Goal: Task Accomplishment & Management: Manage account settings

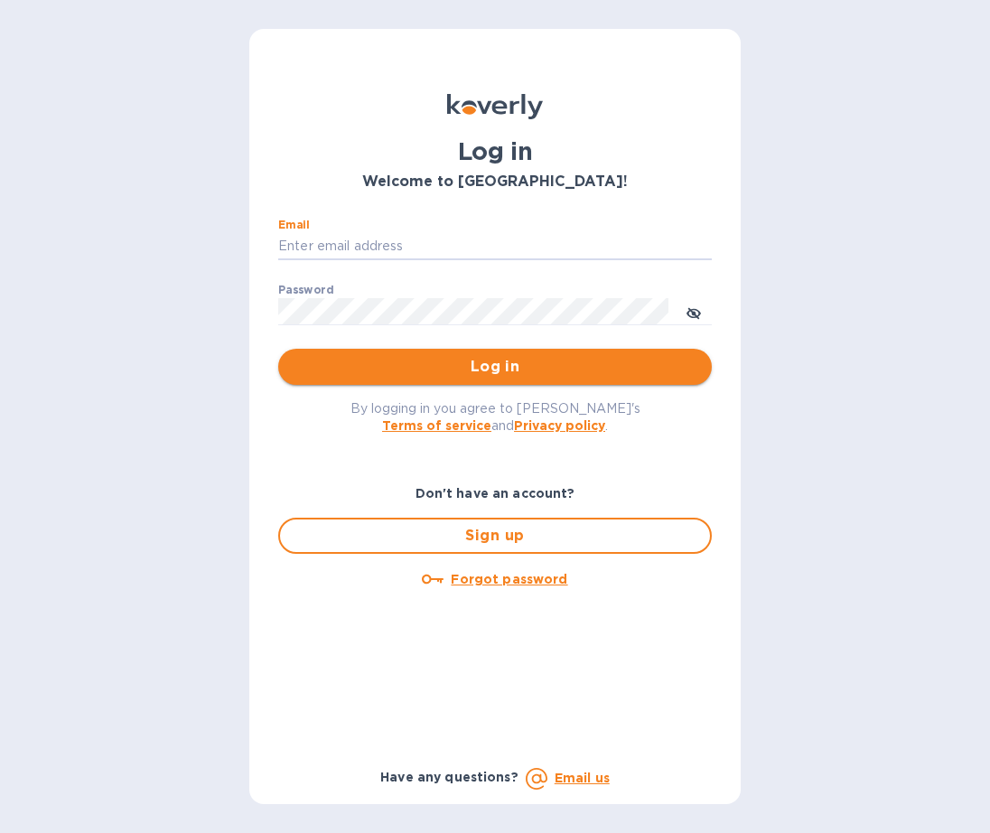
type input "[EMAIL_ADDRESS][DOMAIN_NAME]"
click at [495, 365] on button "Log in" at bounding box center [494, 367] width 433 height 36
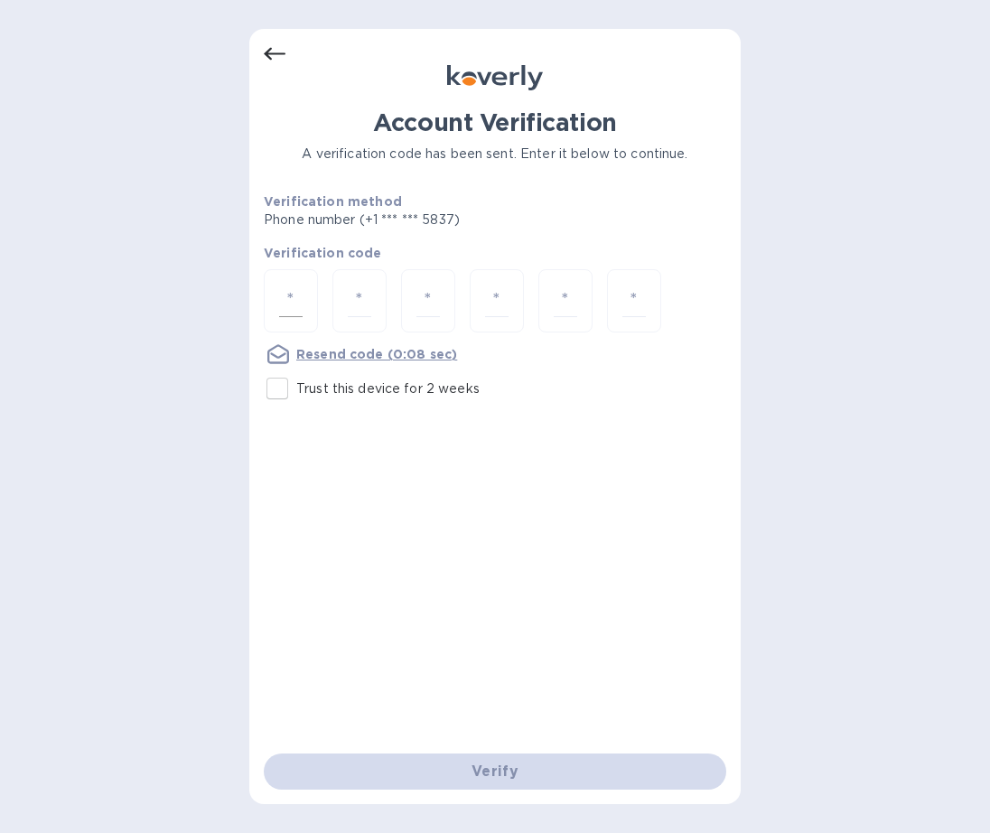
click at [304, 293] on div at bounding box center [291, 301] width 54 height 64
type input "6"
type input "2"
type input "4"
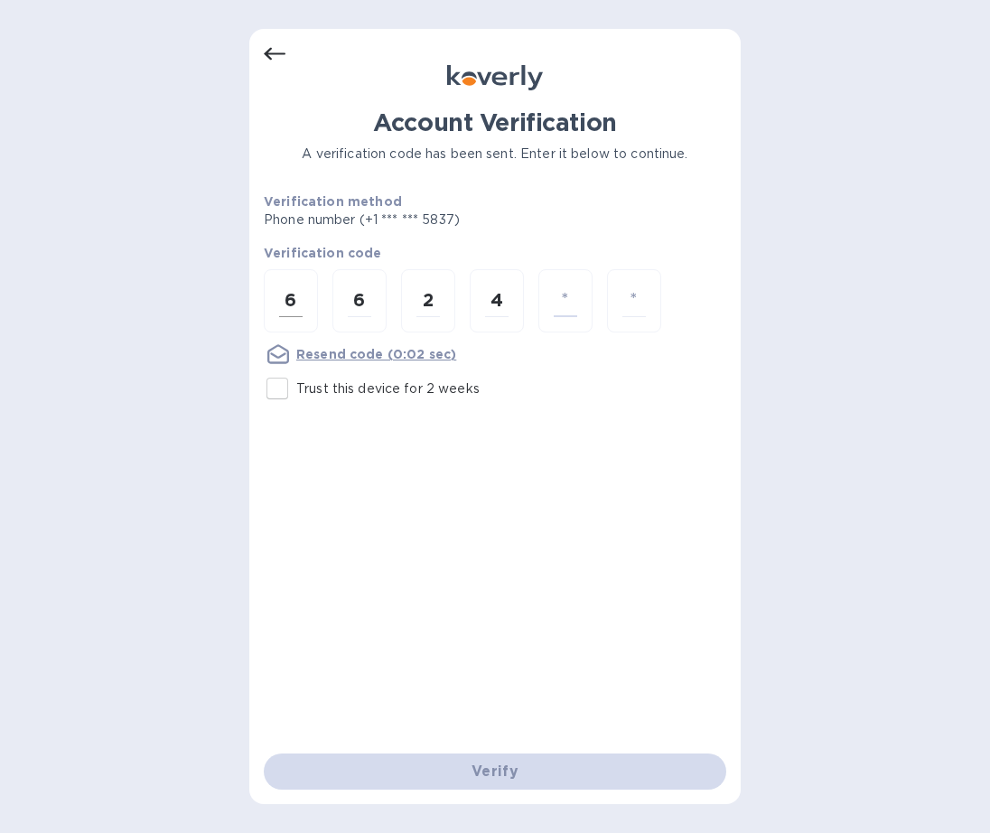
type input "5"
type input "6"
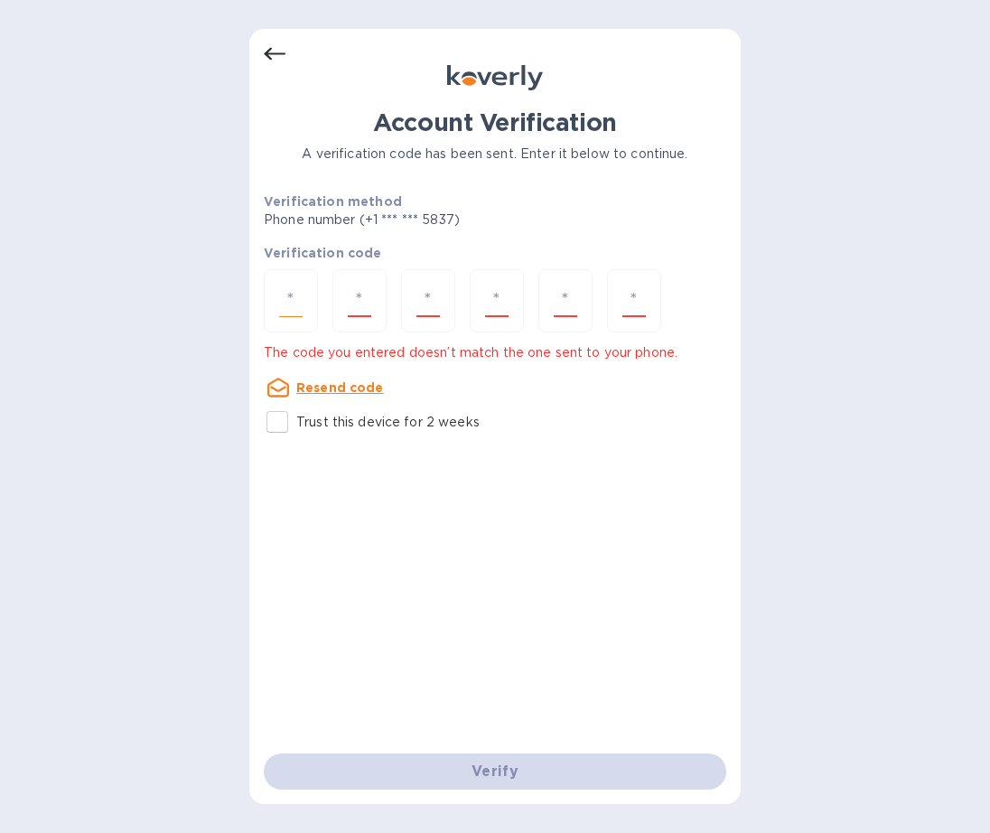
click at [294, 297] on input "number" at bounding box center [290, 300] width 23 height 33
type input "7"
type input "6"
type input "2"
type input "4"
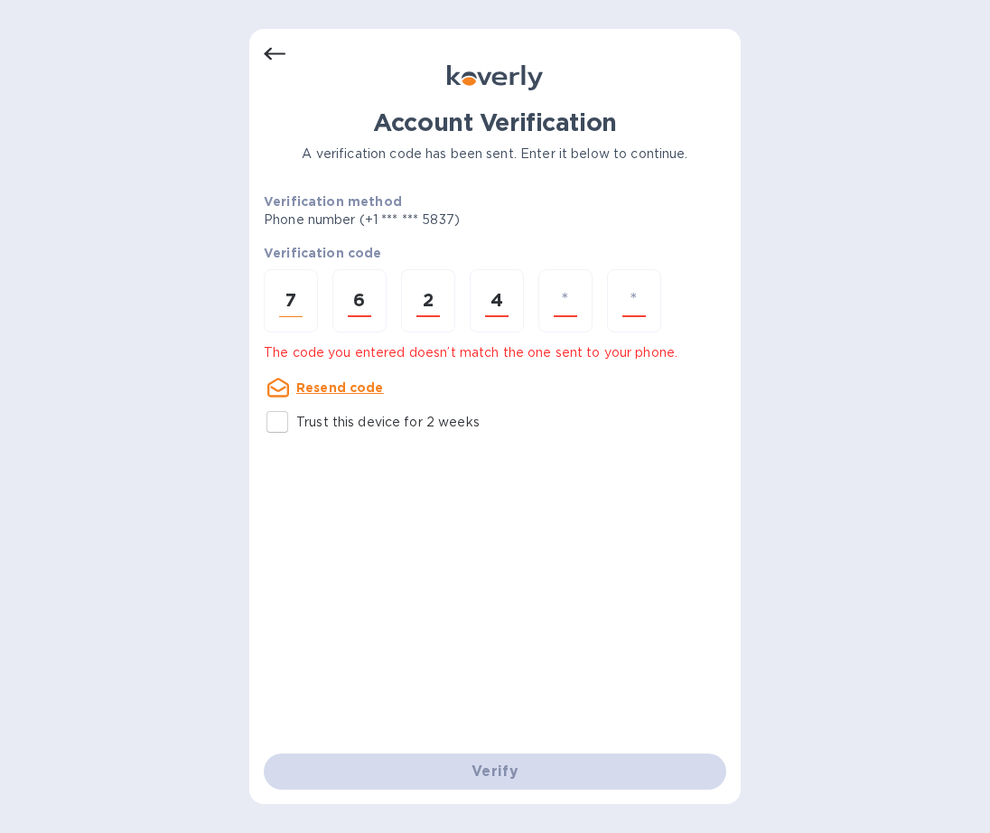
type input "5"
type input "6"
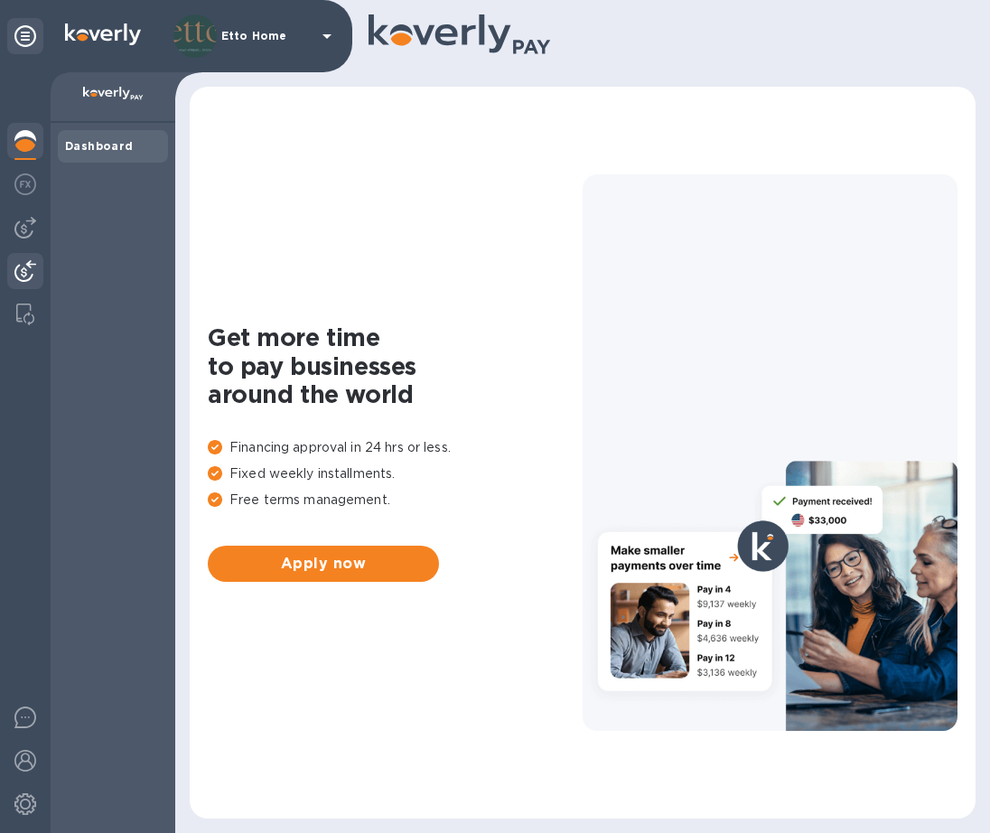
click at [22, 264] on img at bounding box center [25, 271] width 22 height 22
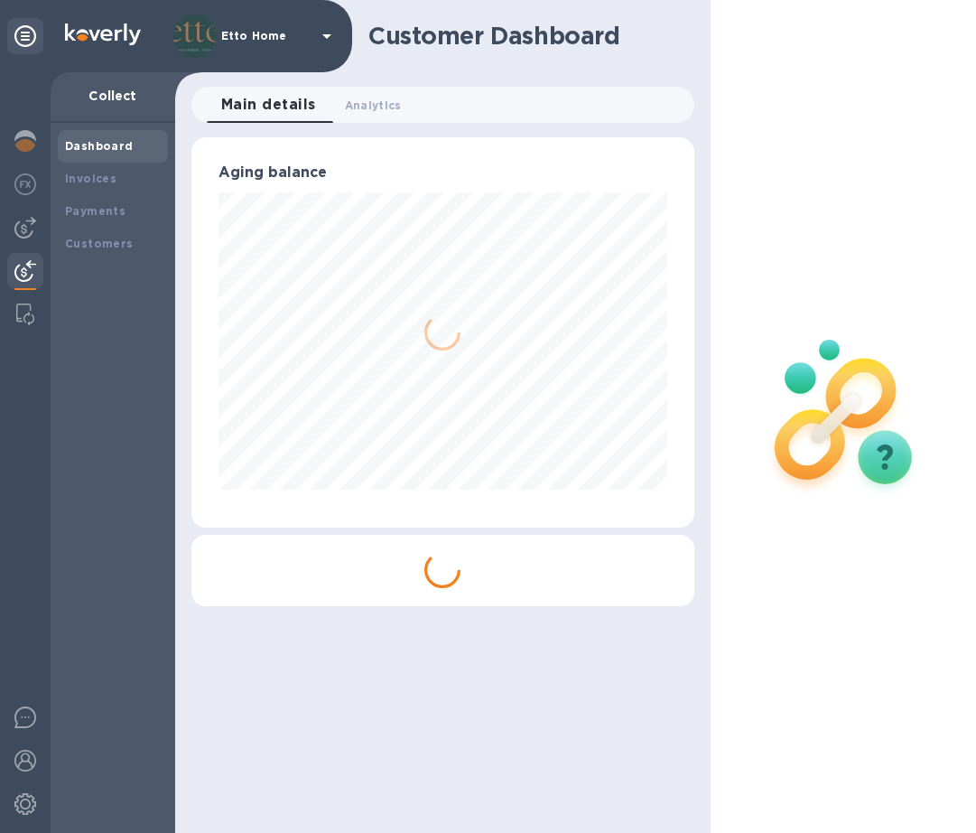
scroll to position [390, 502]
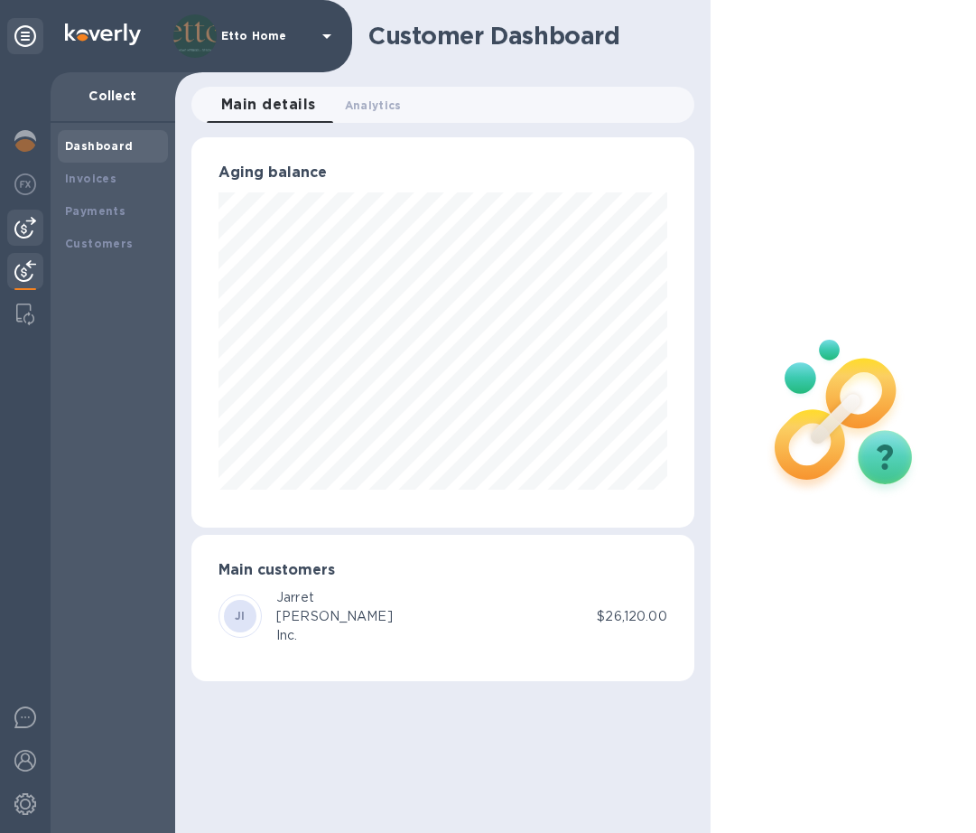
click at [23, 239] on div at bounding box center [25, 227] width 36 height 36
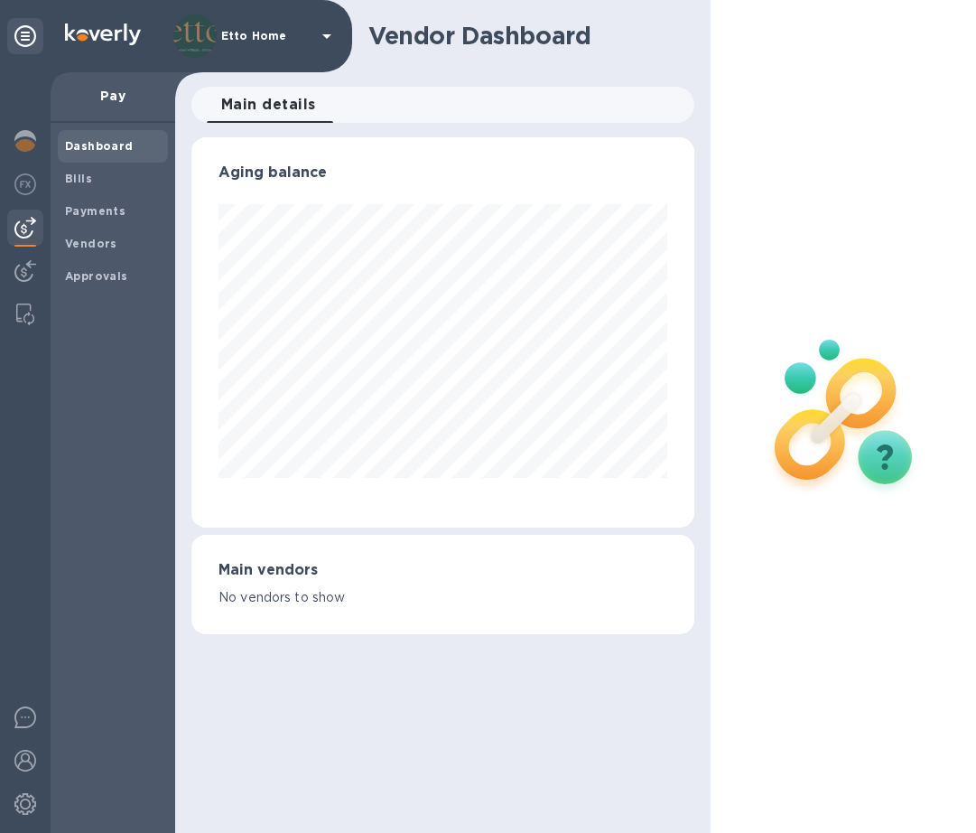
scroll to position [390, 502]
click at [93, 218] on div "Payments" at bounding box center [113, 211] width 110 height 33
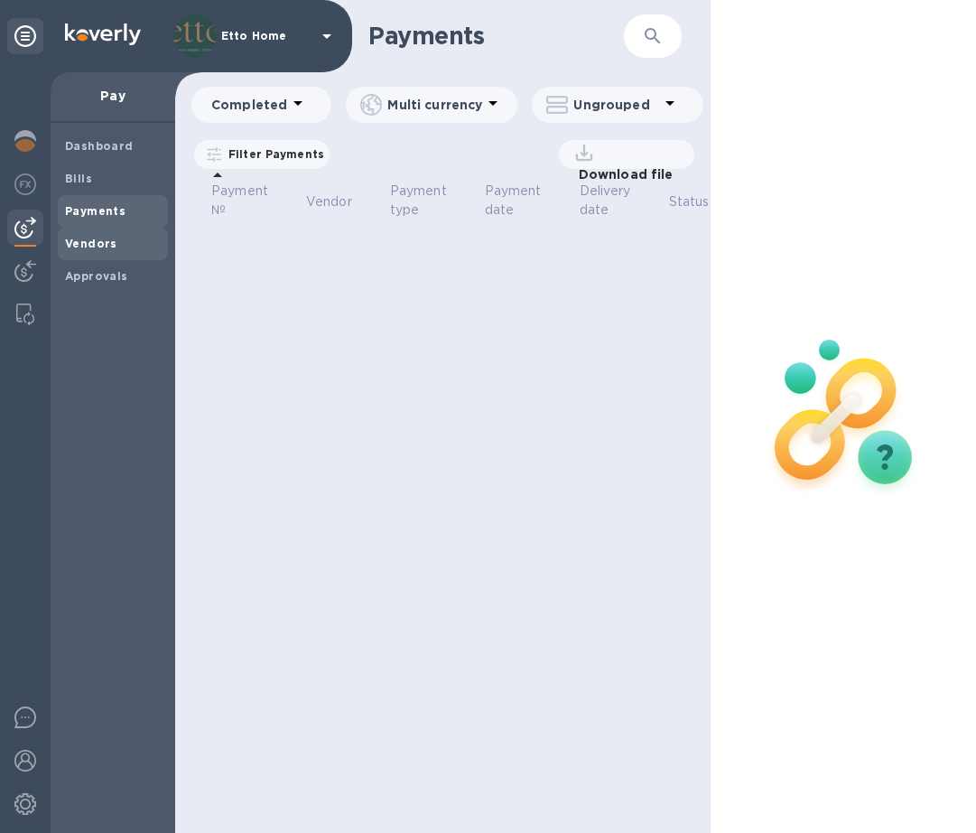
click at [96, 237] on b "Vendors" at bounding box center [91, 244] width 52 height 14
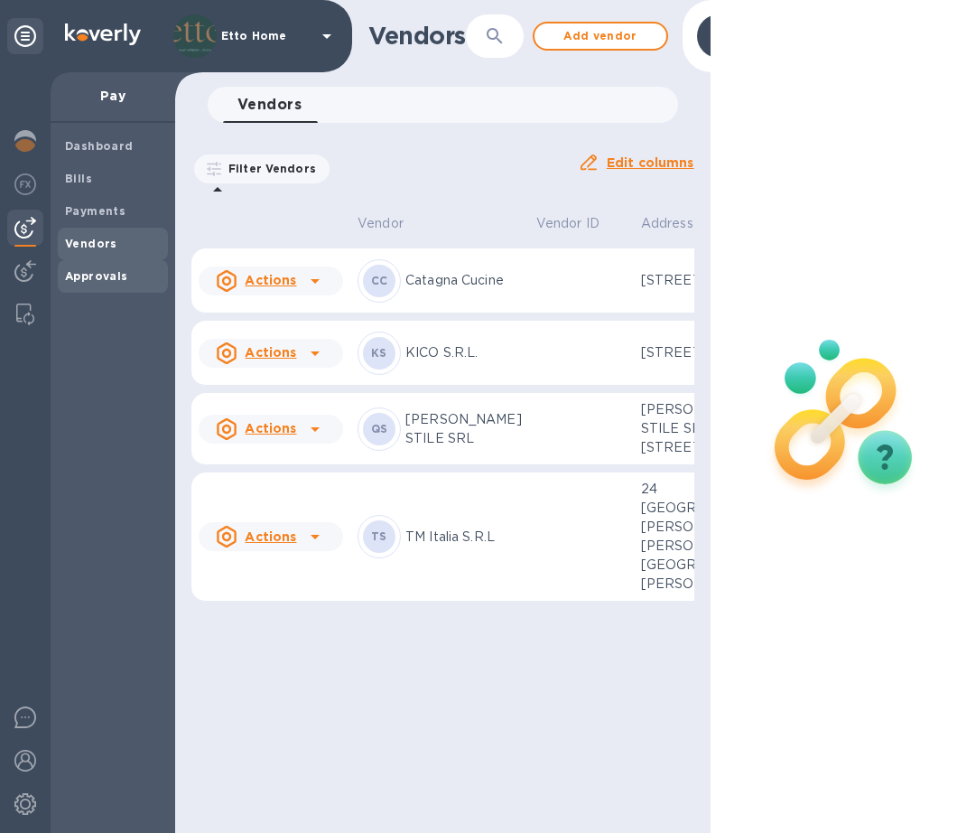
click at [111, 269] on b "Approvals" at bounding box center [96, 276] width 63 height 14
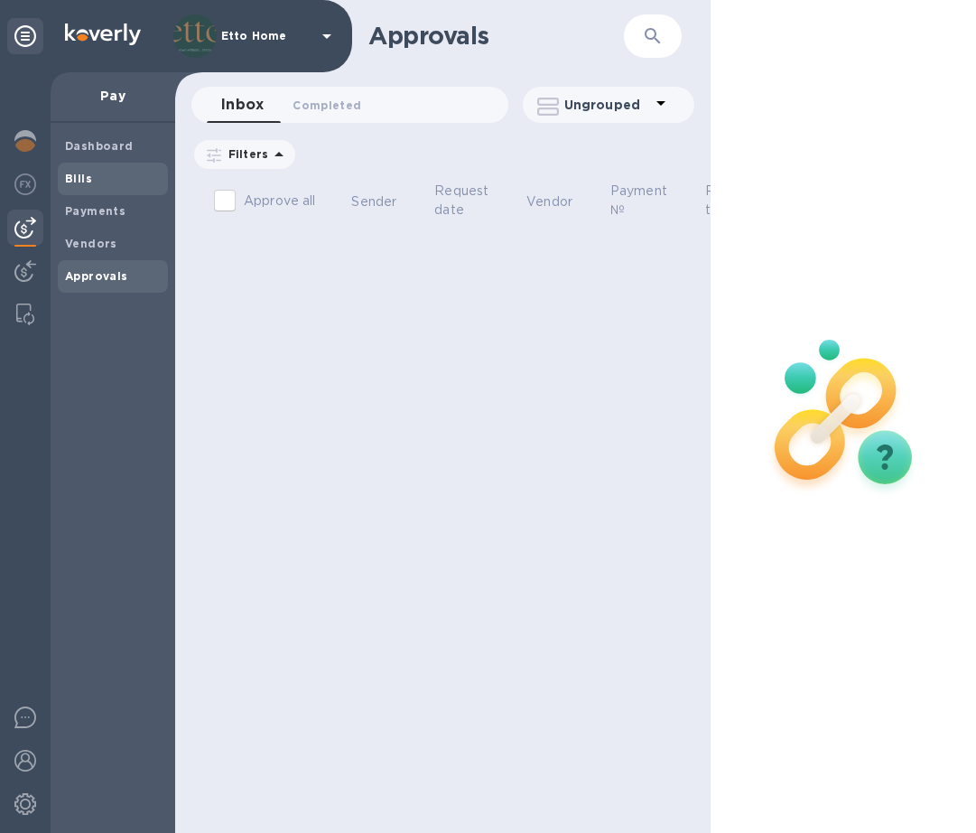
click at [79, 172] on b "Bills" at bounding box center [78, 179] width 27 height 14
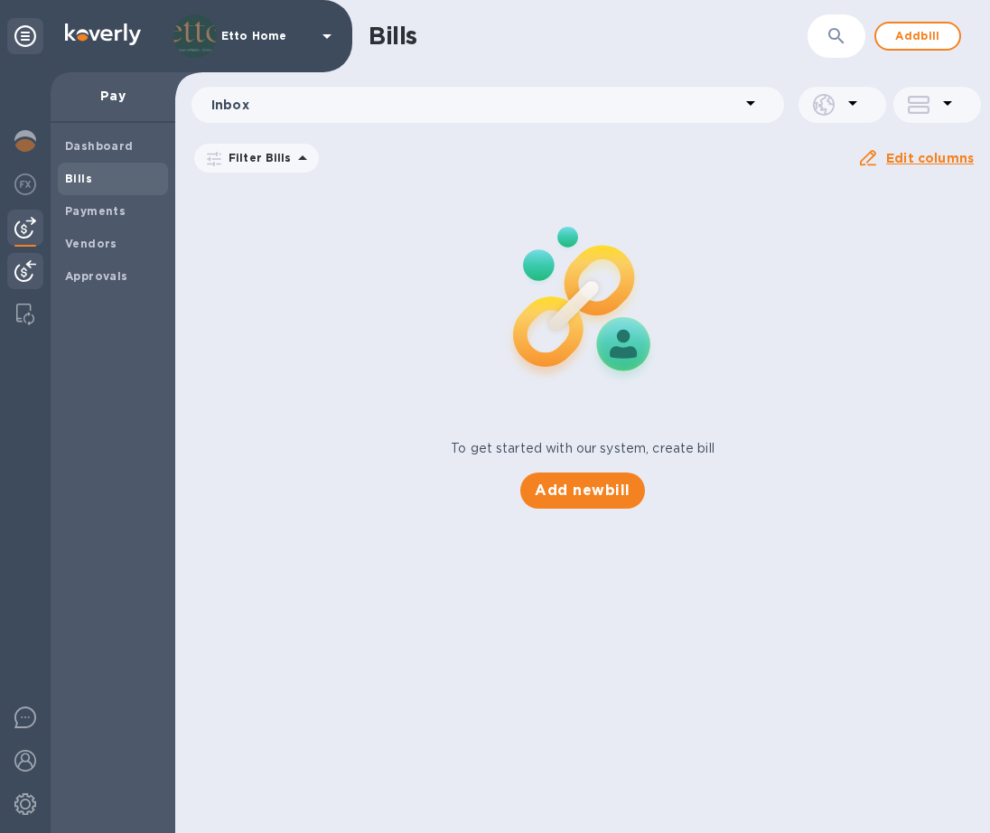
click at [16, 271] on img at bounding box center [25, 271] width 22 height 22
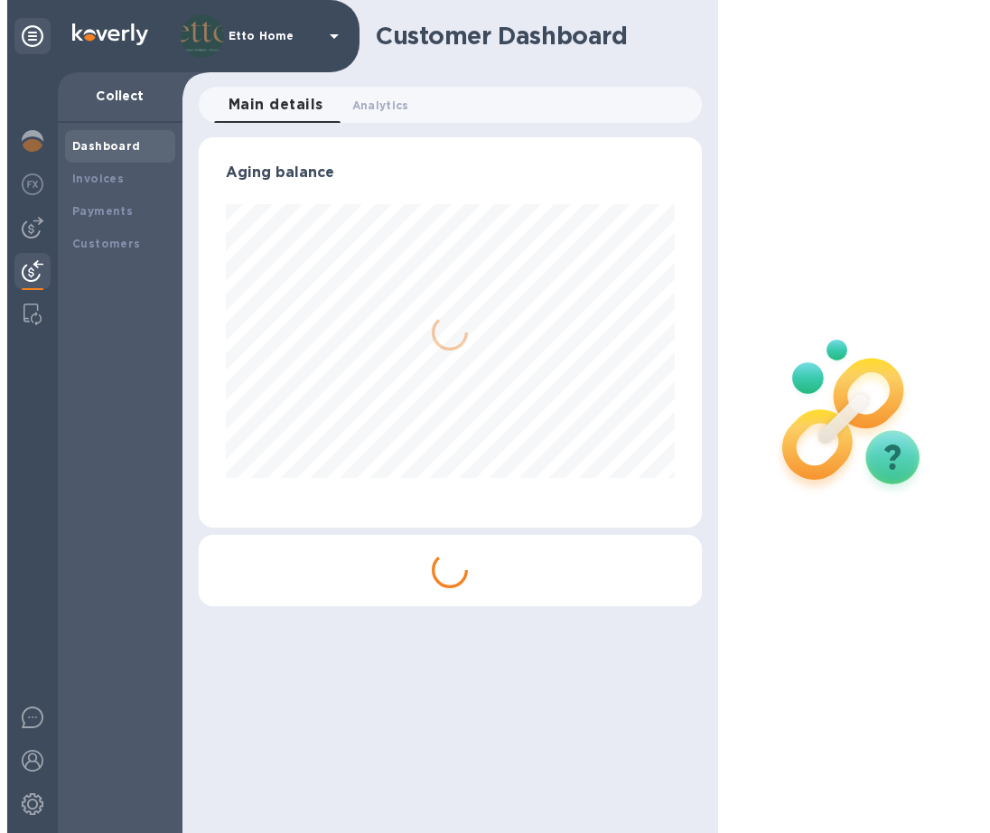
scroll to position [390, 502]
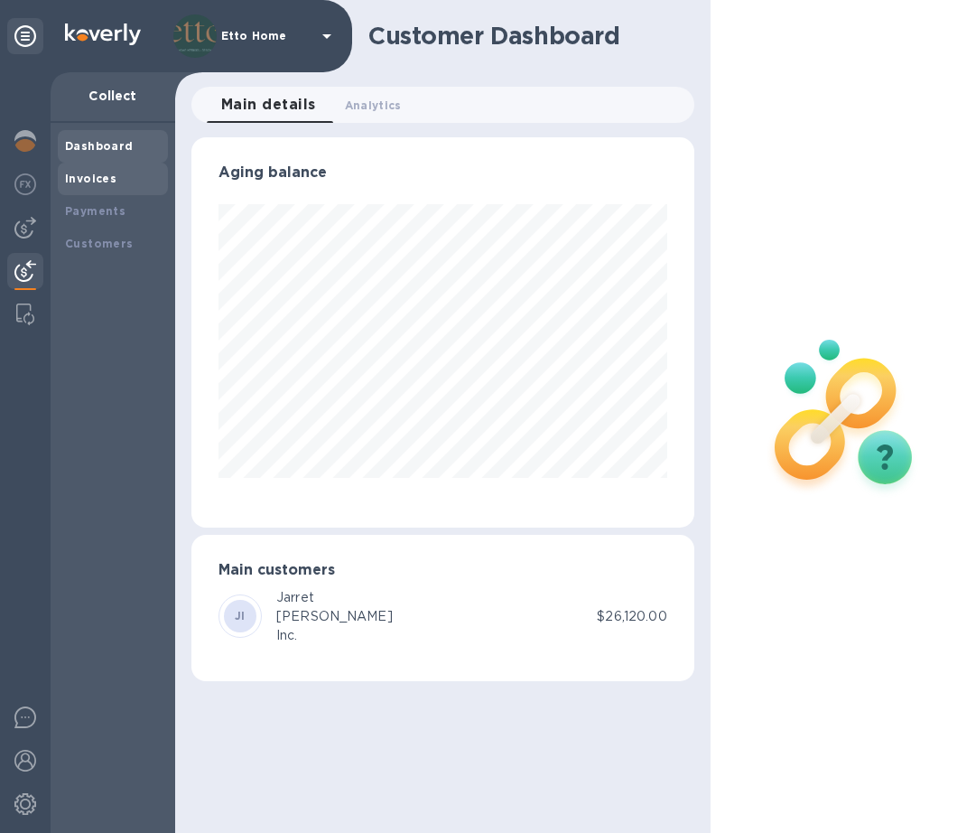
click at [130, 190] on div "Invoices" at bounding box center [113, 179] width 110 height 33
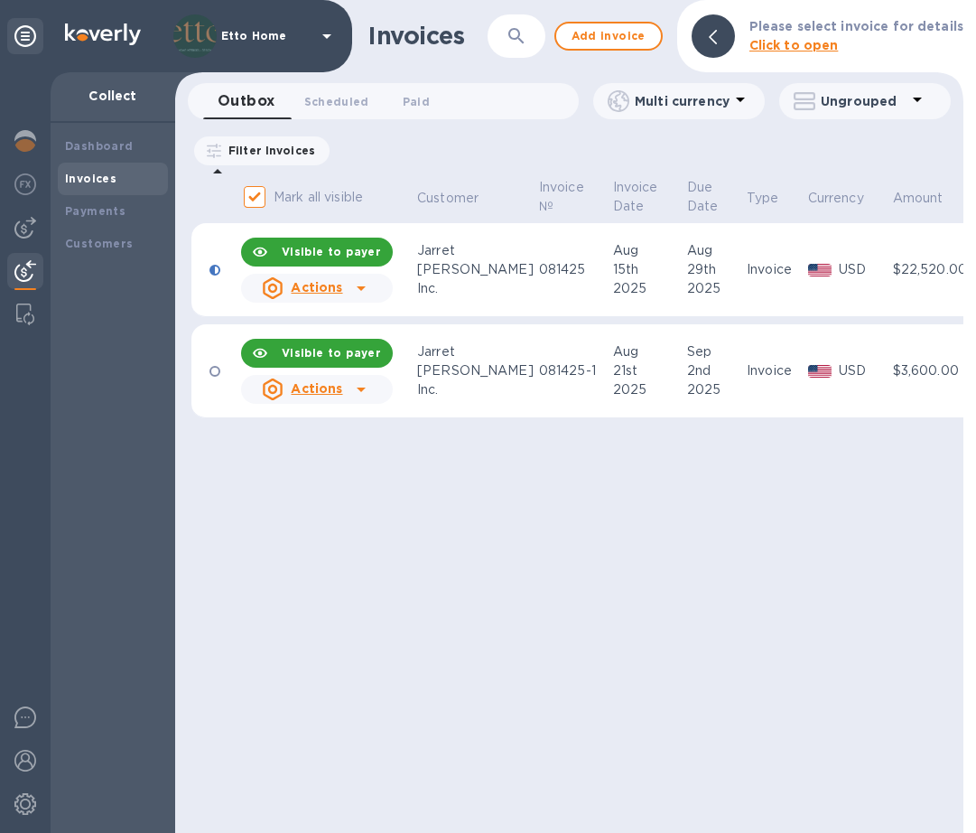
click at [363, 287] on icon at bounding box center [361, 288] width 22 height 22
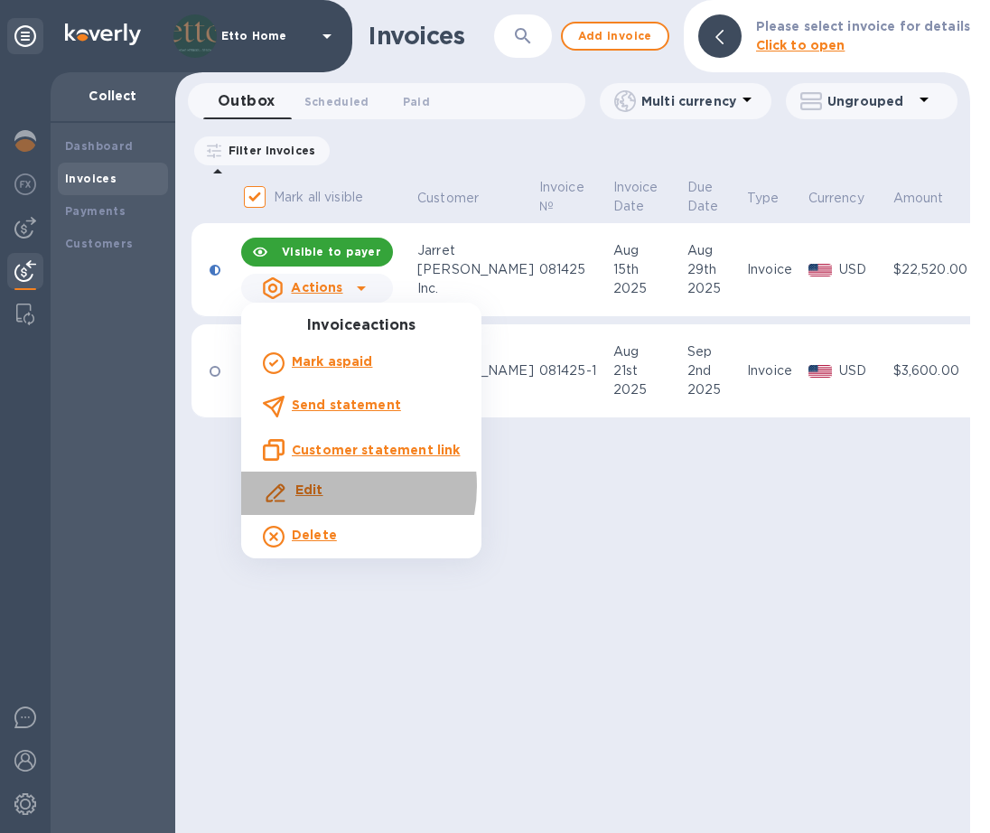
click at [320, 485] on b "Edit" at bounding box center [309, 489] width 28 height 14
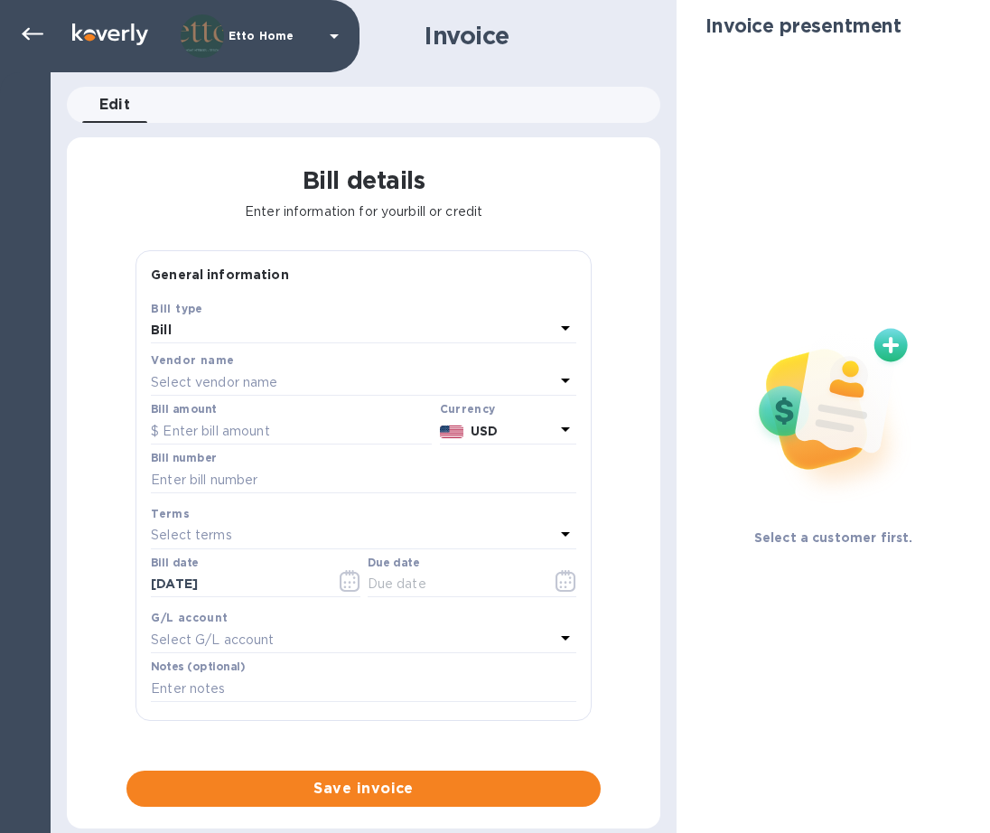
type input "[DATE]"
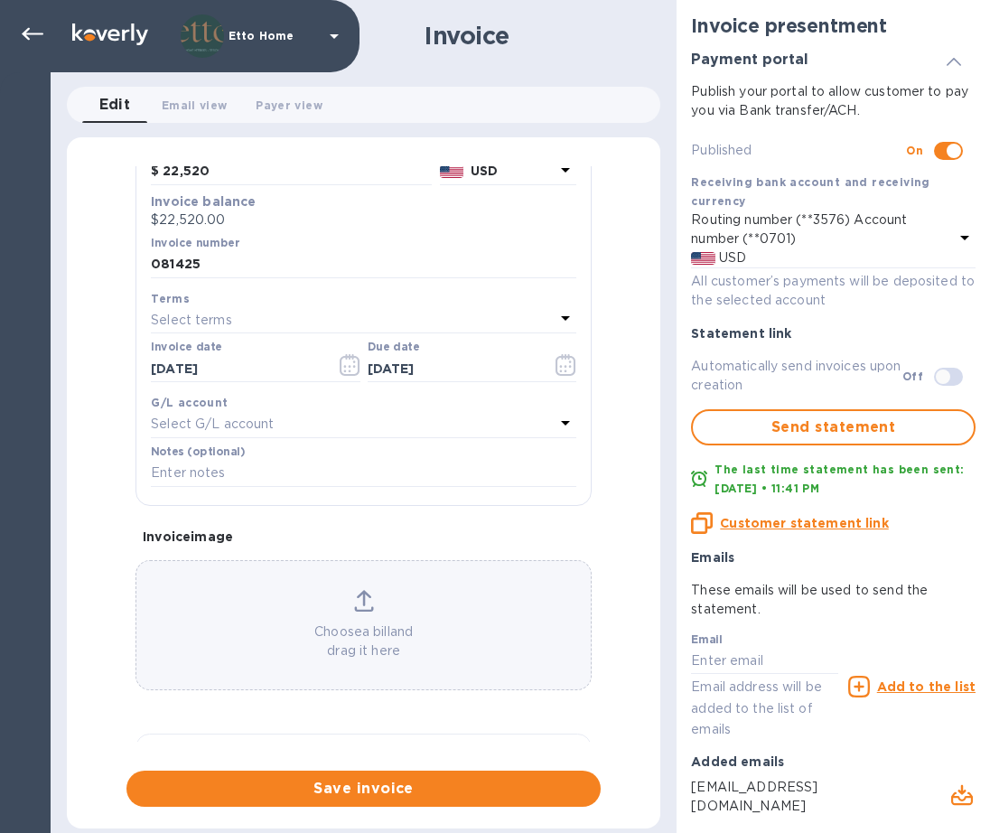
scroll to position [901, 0]
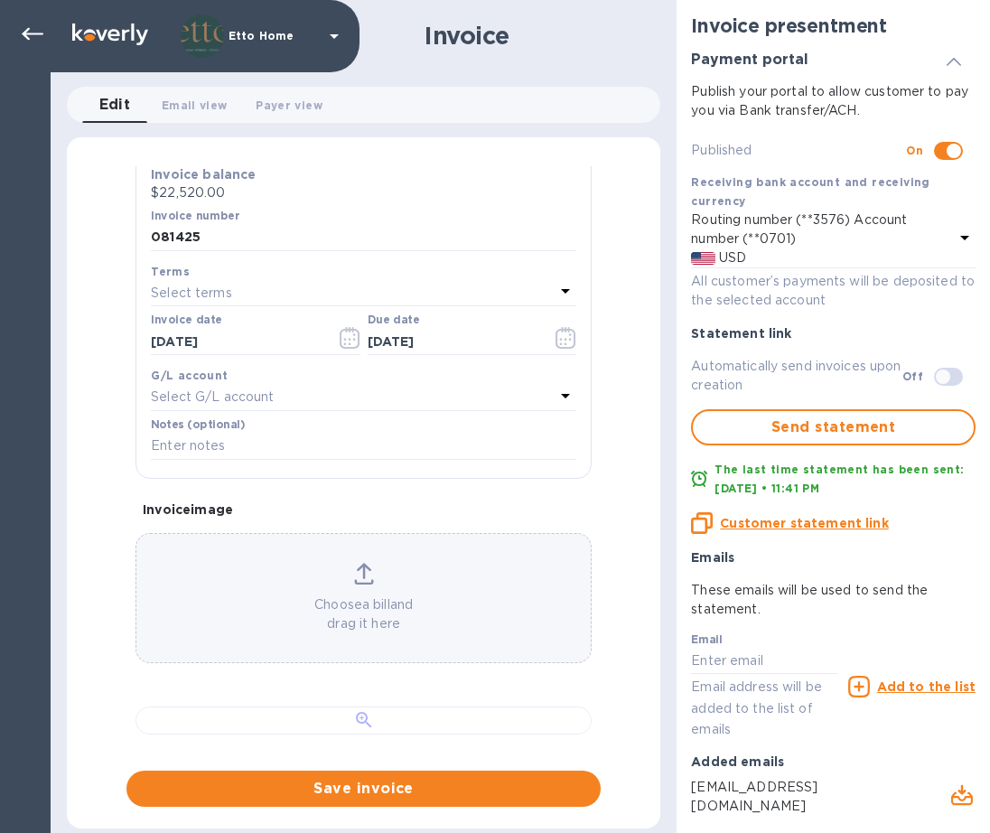
click at [554, 729] on div at bounding box center [363, 720] width 456 height 28
click at [628, 377] on div "General information Save Customer name [PERSON_NAME] Inc. Receiving bank accoun…" at bounding box center [363, 486] width 593 height 640
click at [186, 742] on div "General information Save Customer name [PERSON_NAME] Inc. Receiving bank accoun…" at bounding box center [363, 486] width 593 height 640
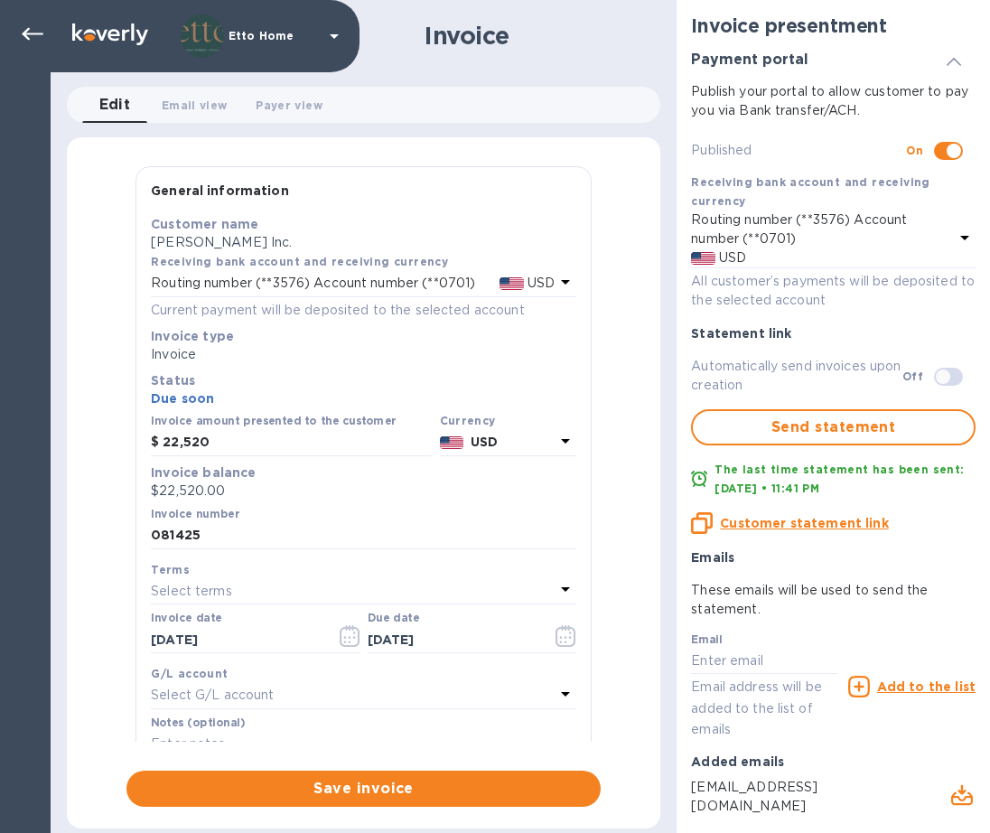
scroll to position [46, 0]
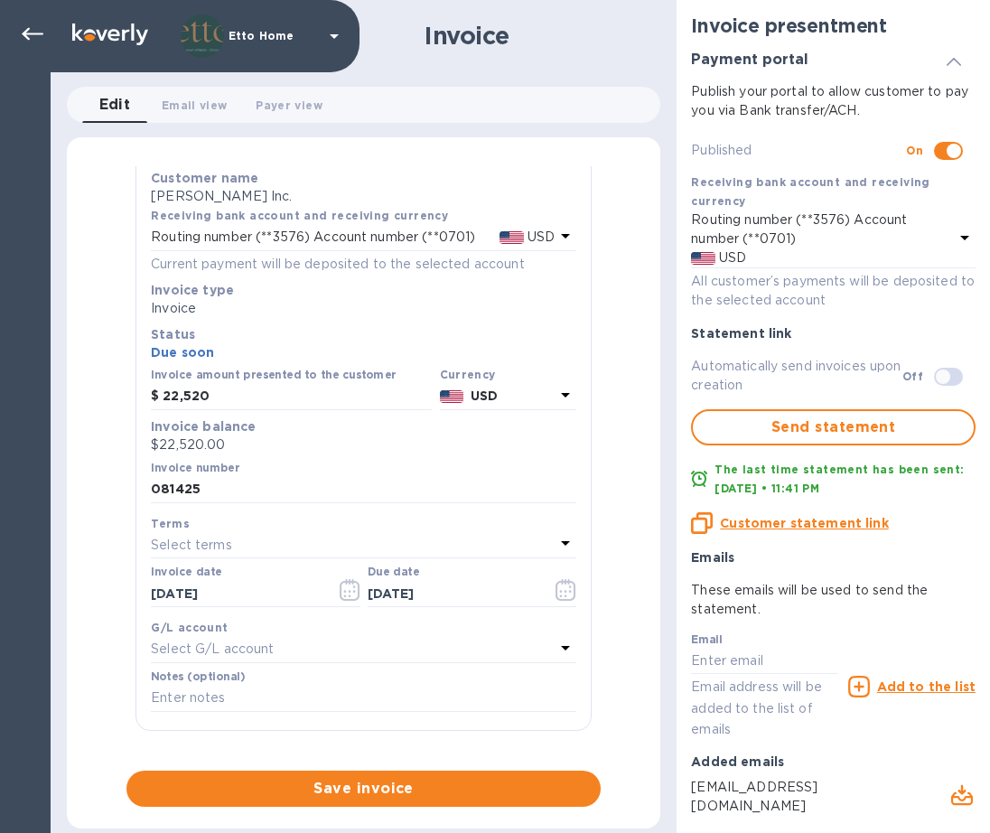
click at [637, 613] on div "General information Save Customer name [PERSON_NAME] Inc. Receiving bank accoun…" at bounding box center [363, 486] width 593 height 640
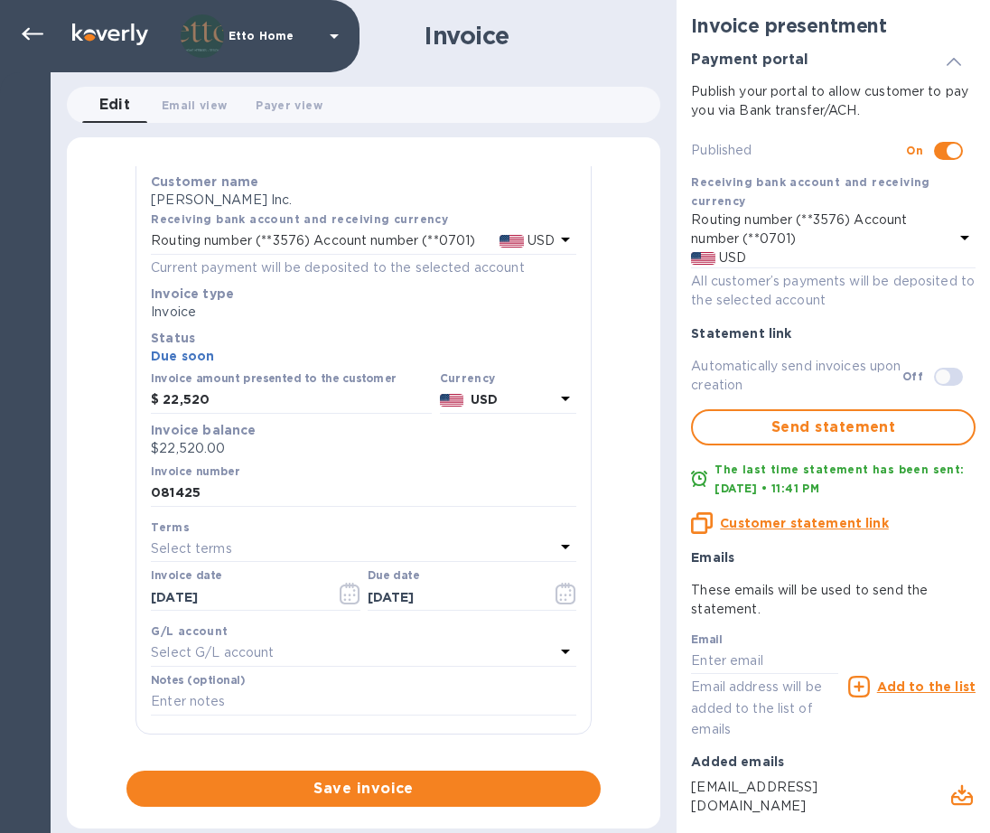
scroll to position [0, 0]
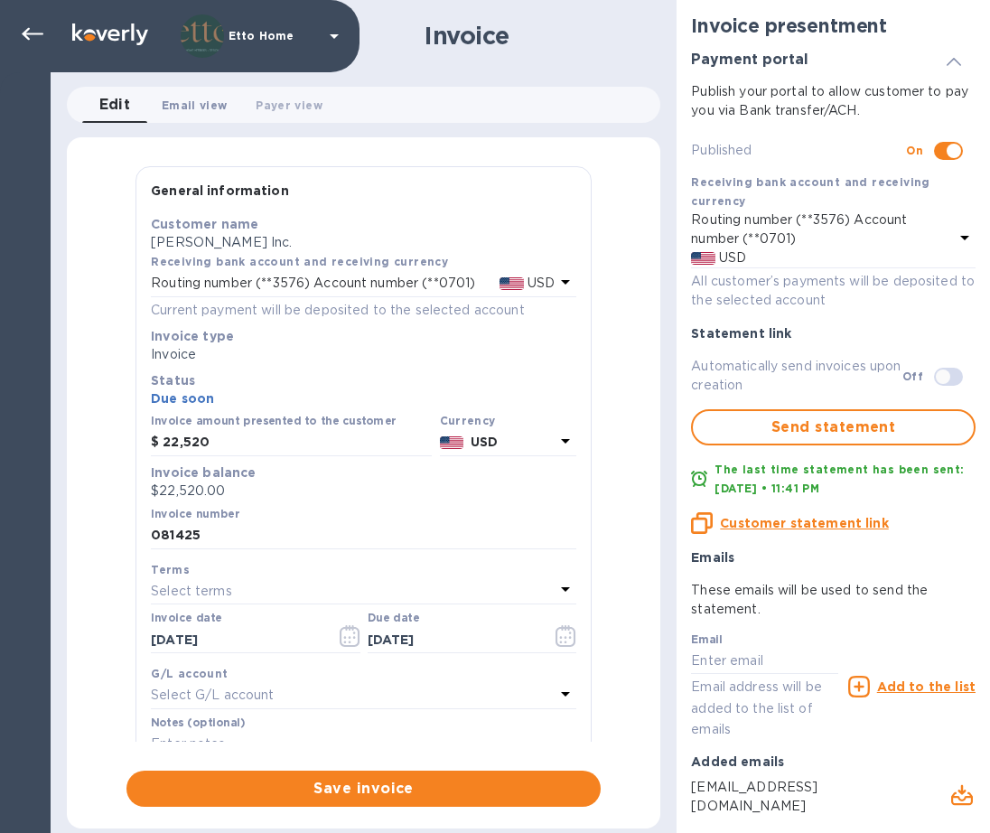
click at [188, 116] on button "Email view 0" at bounding box center [194, 105] width 94 height 36
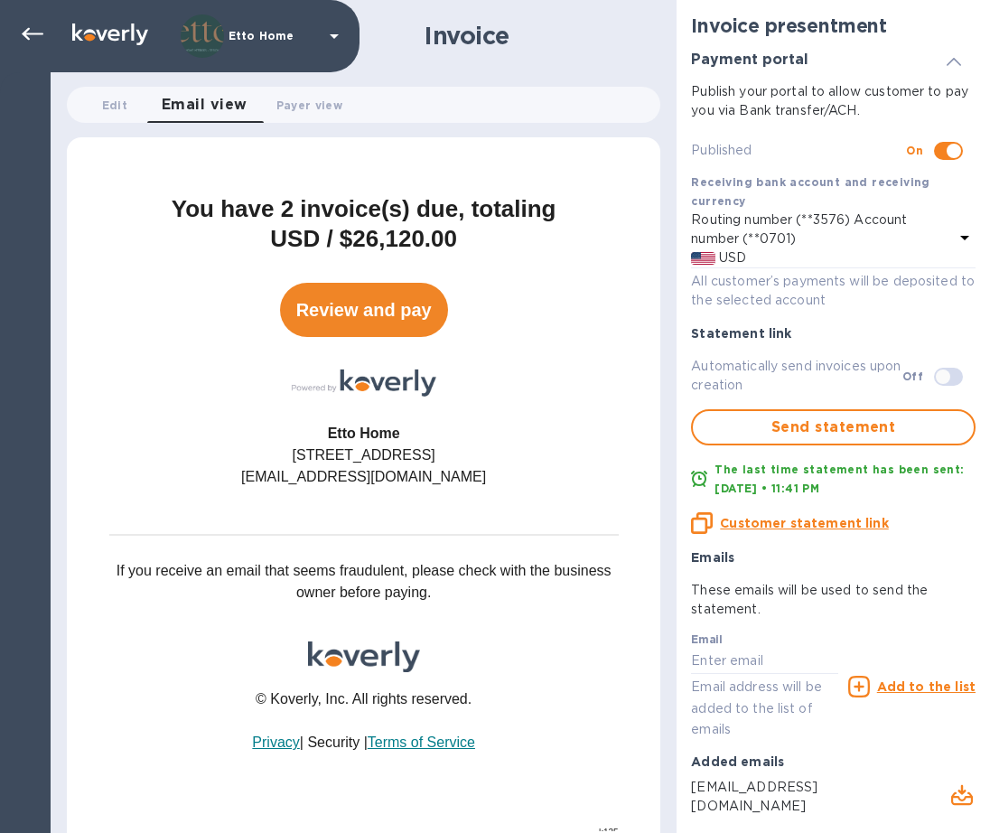
scroll to position [174, 0]
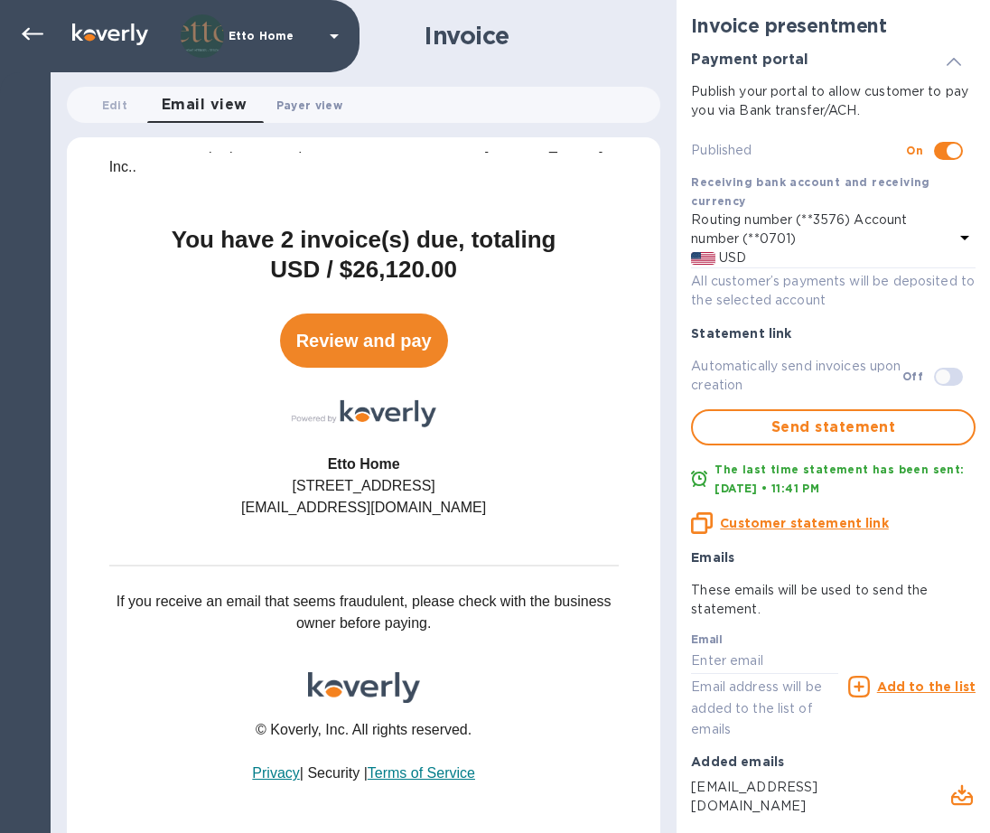
click at [332, 109] on span "Payer view 0" at bounding box center [309, 105] width 66 height 19
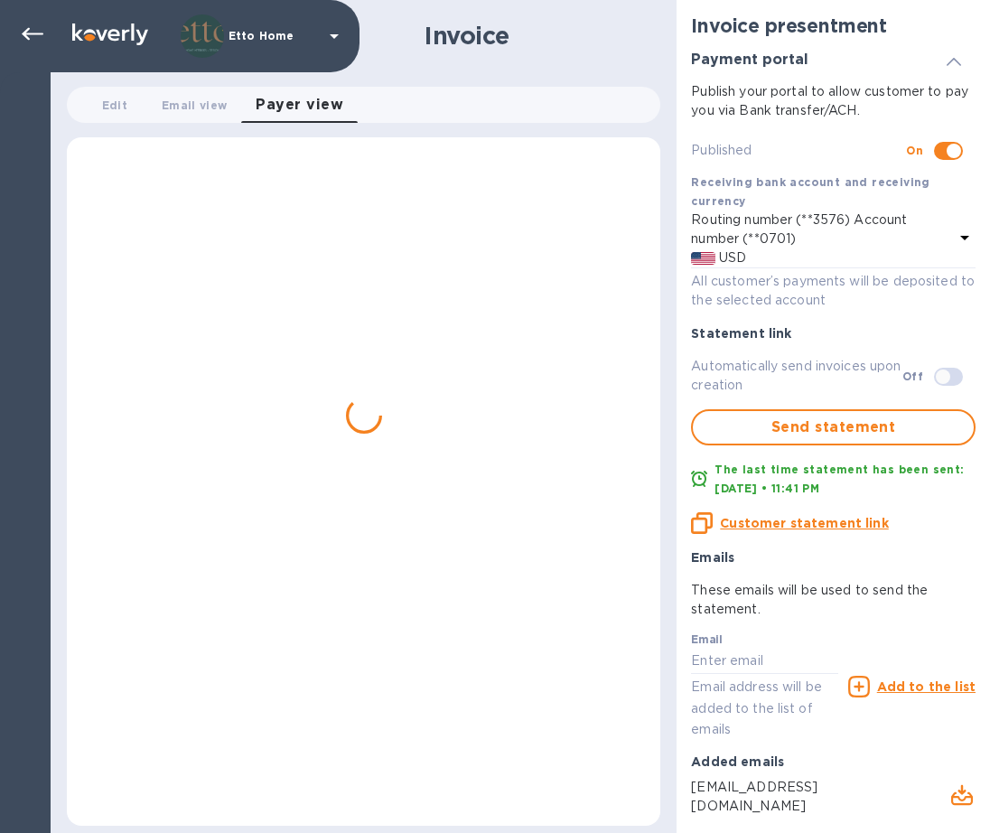
scroll to position [0, 0]
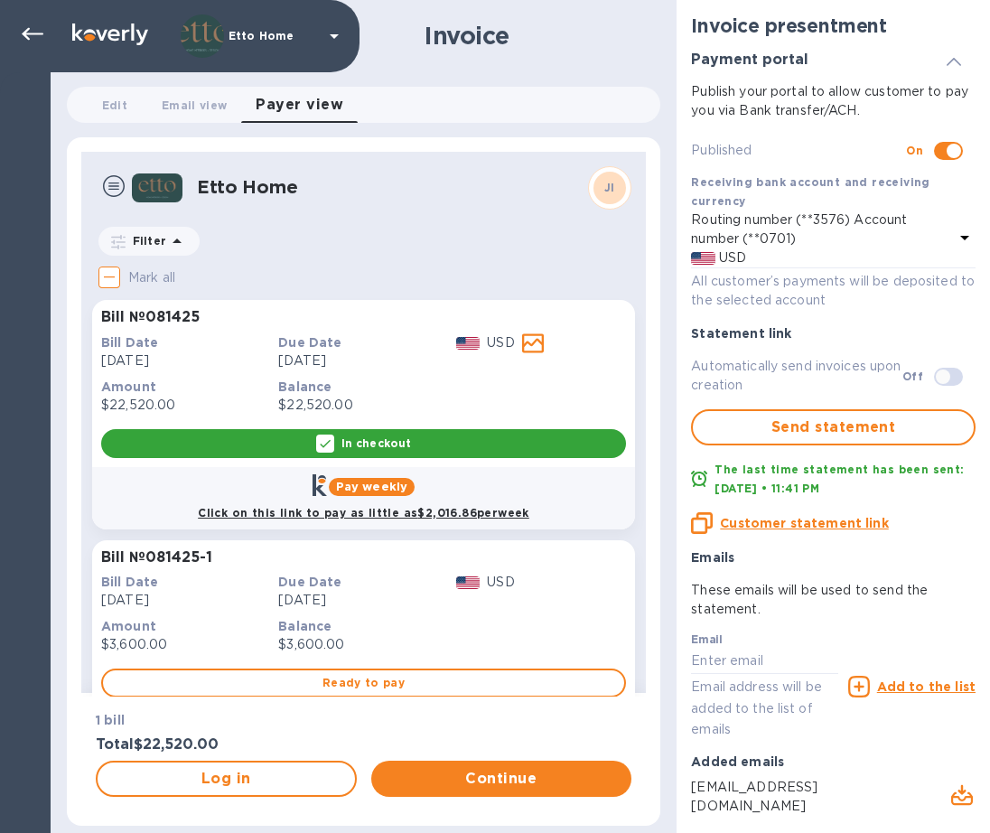
click at [529, 343] on div at bounding box center [363, 495] width 593 height 717
click at [223, 108] on span "Email view 0" at bounding box center [194, 105] width 65 height 19
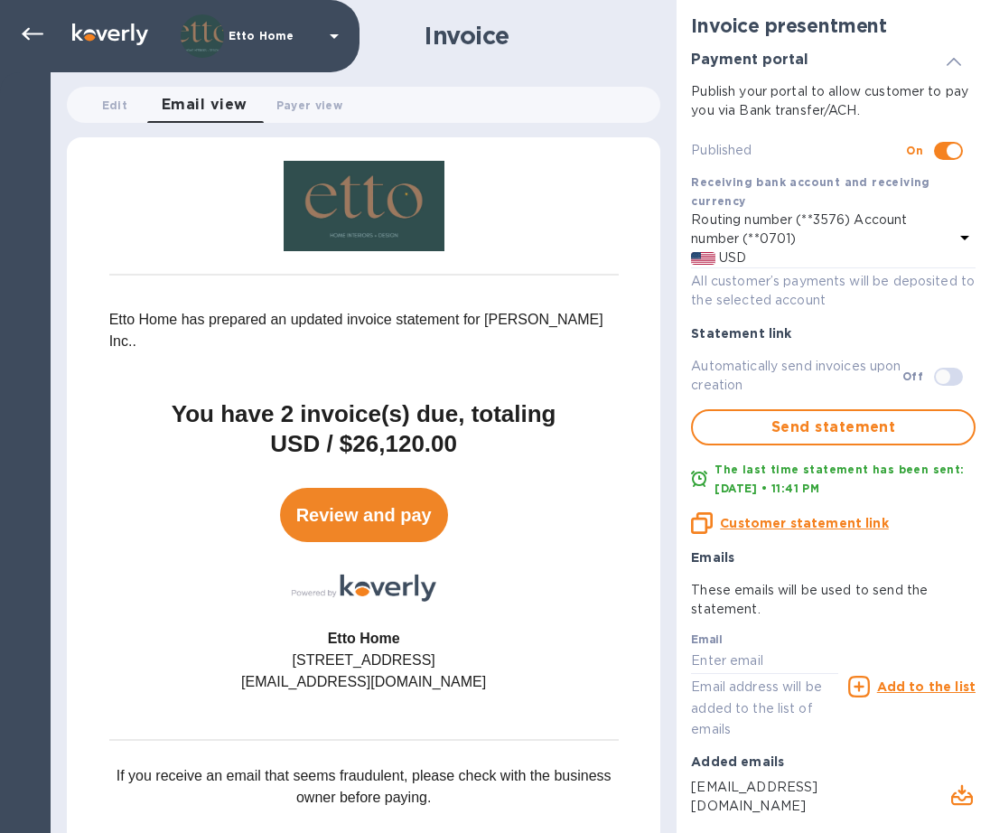
scroll to position [4, 0]
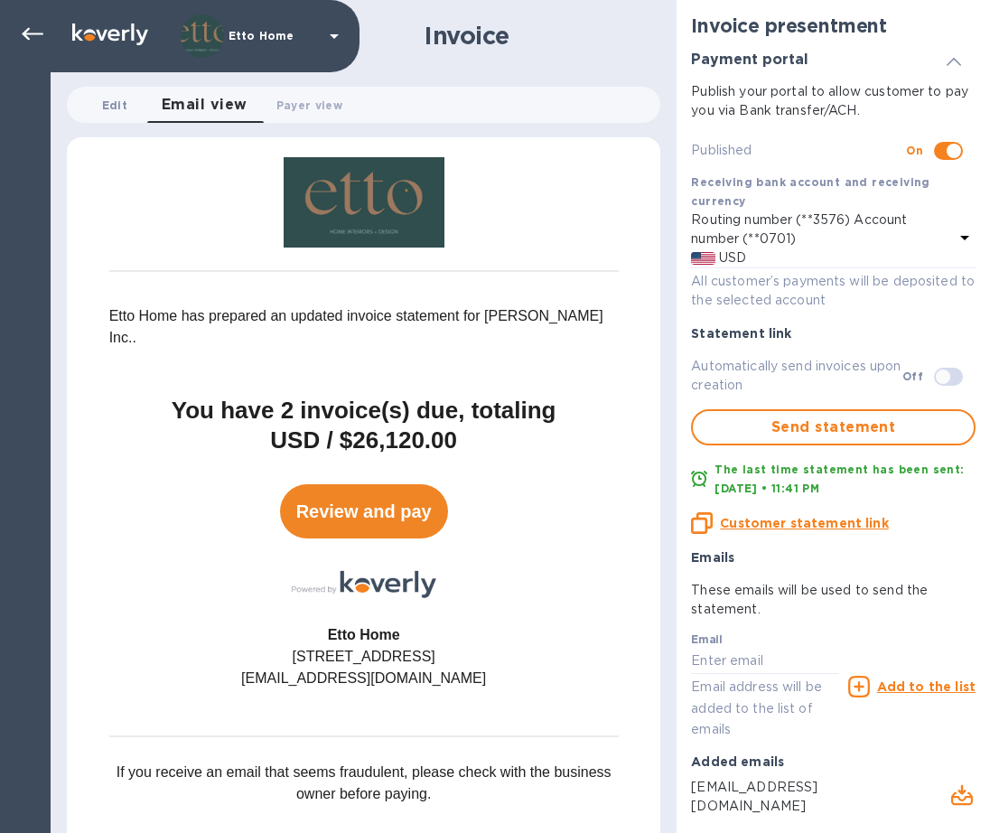
click at [117, 105] on span "Edit 0" at bounding box center [114, 105] width 25 height 19
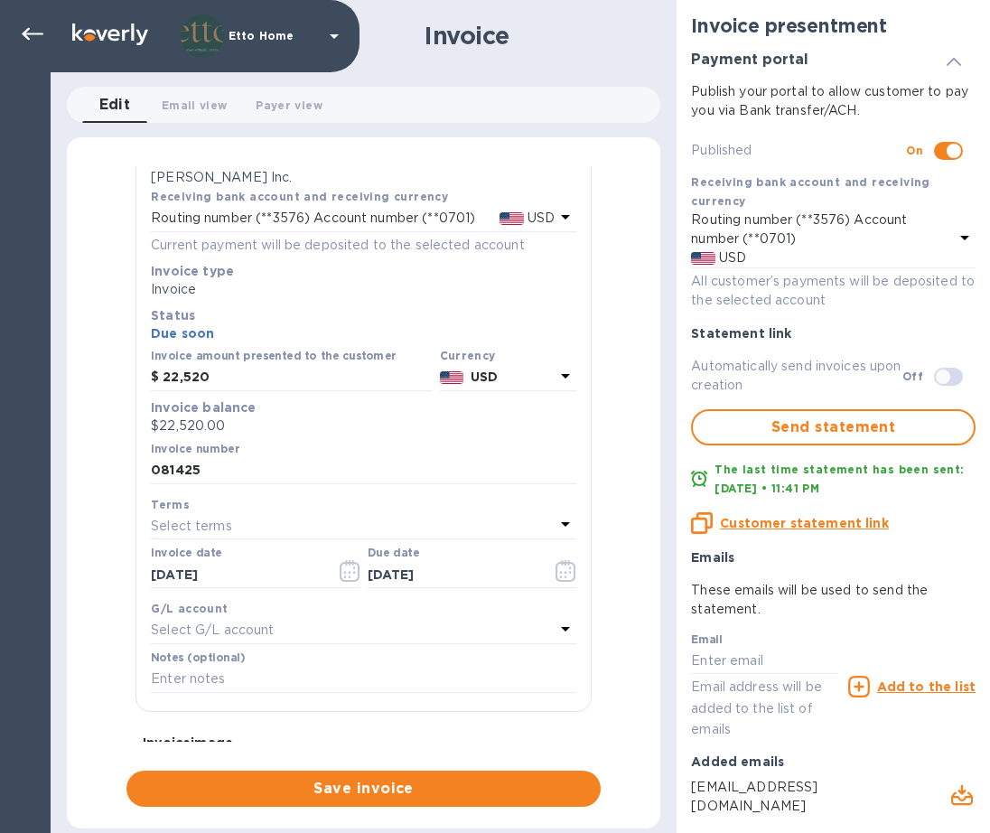
scroll to position [156, 0]
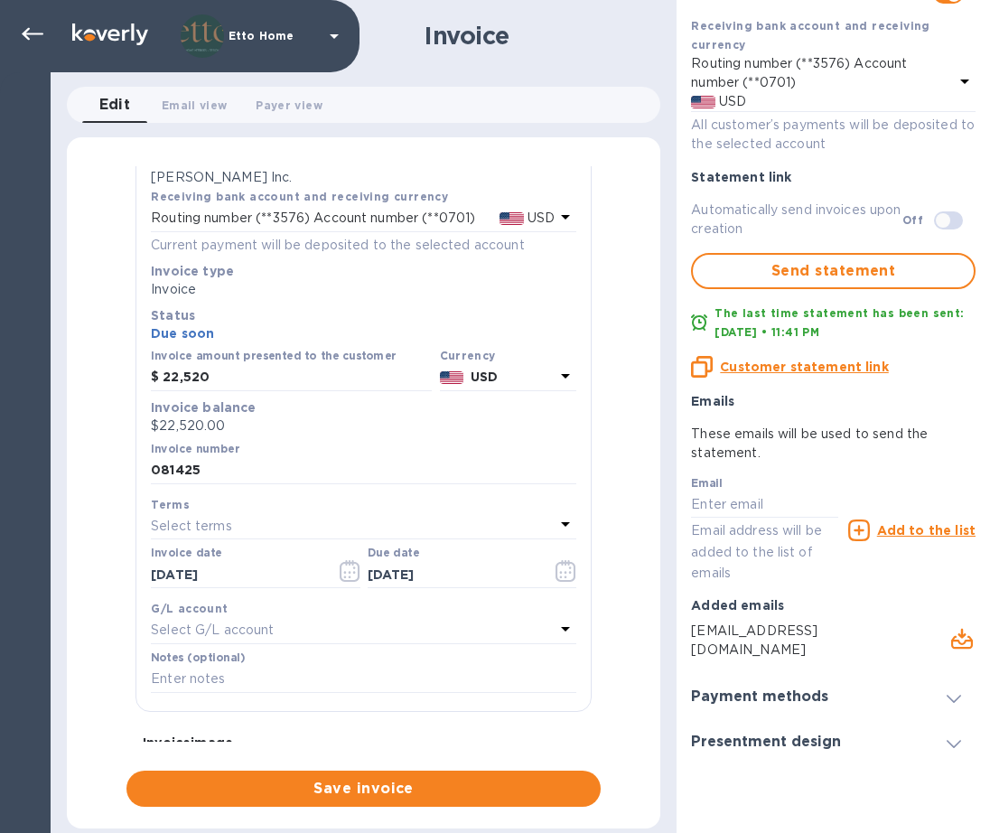
click at [946, 733] on span at bounding box center [953, 741] width 14 height 17
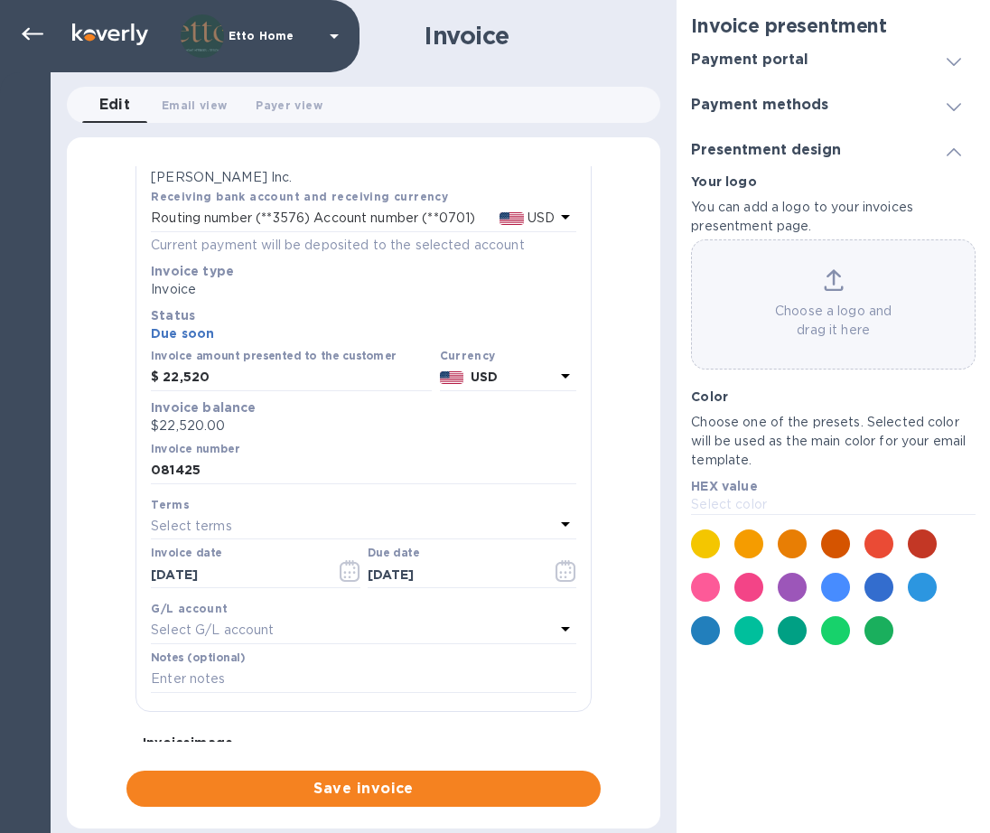
scroll to position [0, 0]
click at [110, 108] on span "Edit 0" at bounding box center [115, 104] width 32 height 25
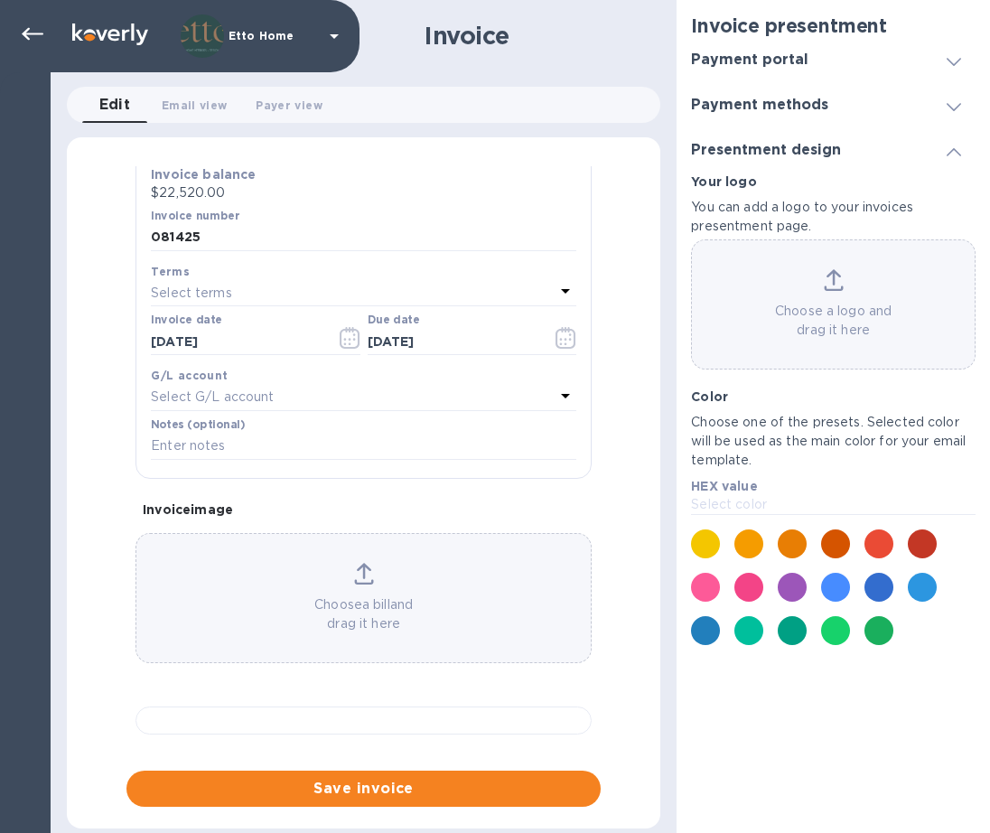
scroll to position [654, 0]
click at [361, 595] on p "Choose a bill and drag it here" at bounding box center [363, 614] width 454 height 38
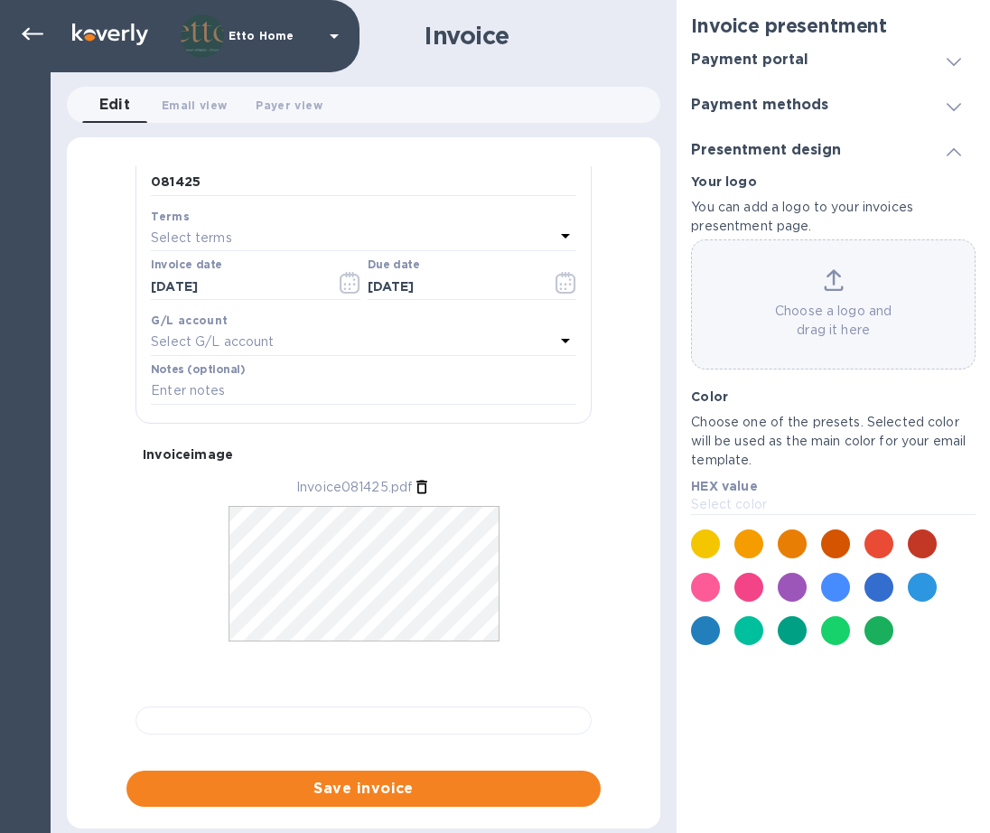
scroll to position [549, 0]
click at [498, 493] on div "Invoice image Invoice081425.pdf" at bounding box center [363, 586] width 470 height 311
drag, startPoint x: 498, startPoint y: 494, endPoint x: 472, endPoint y: 531, distance: 44.8
click at [472, 531] on div "Invoice image Invoice081425.pdf" at bounding box center [363, 586] width 470 height 311
click at [385, 699] on div at bounding box center [363, 720] width 470 height 42
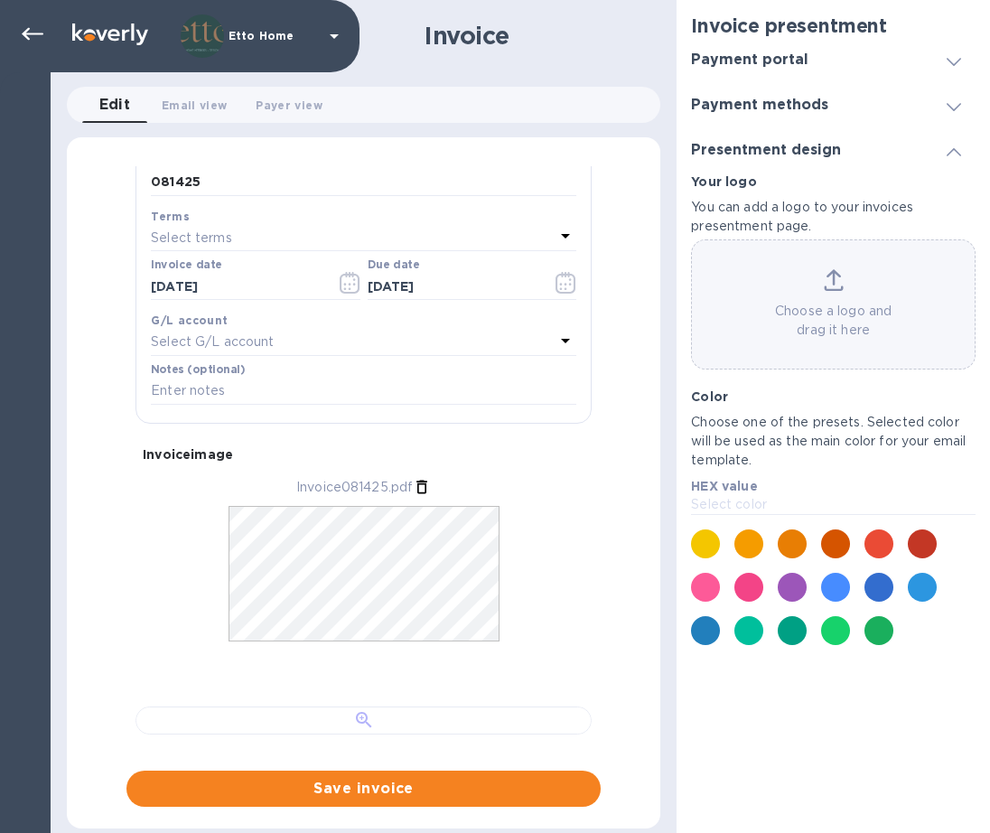
scroll to position [640, 0]
click at [538, 431] on div "Invoice image Invoice081425.pdf" at bounding box center [363, 586] width 470 height 311
click at [543, 478] on div "Invoice081425.pdf" at bounding box center [363, 578] width 456 height 200
click at [408, 793] on span "Save invoice" at bounding box center [363, 788] width 445 height 22
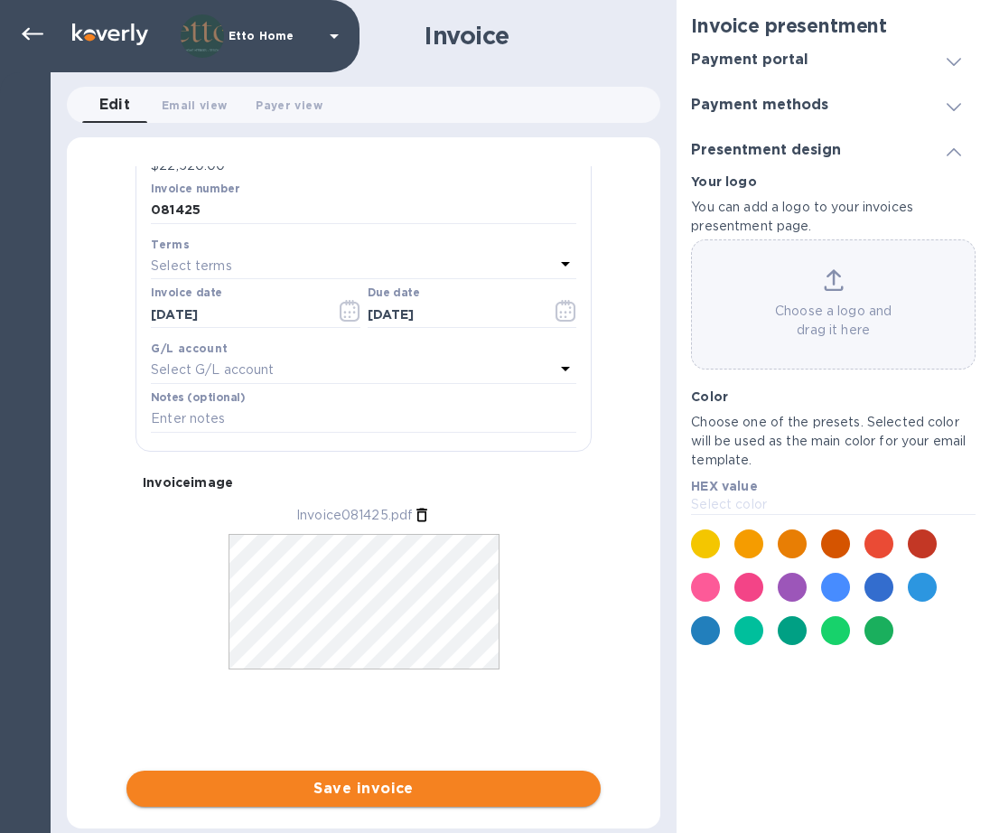
scroll to position [322, 0]
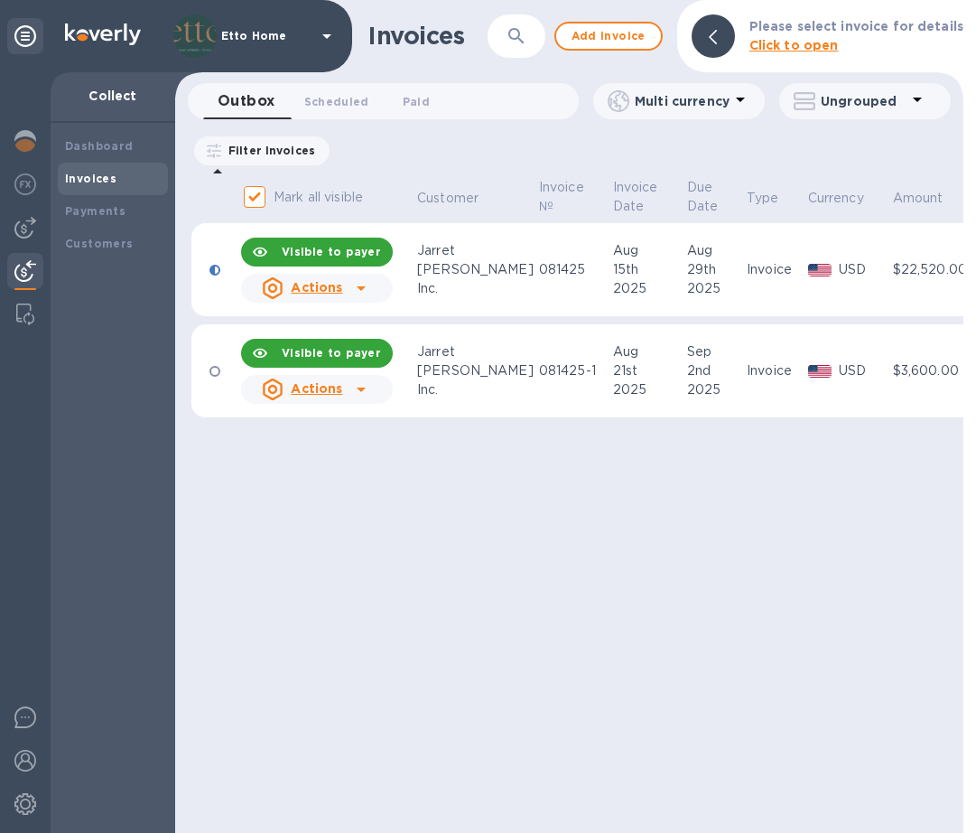
click at [360, 283] on icon at bounding box center [361, 288] width 22 height 22
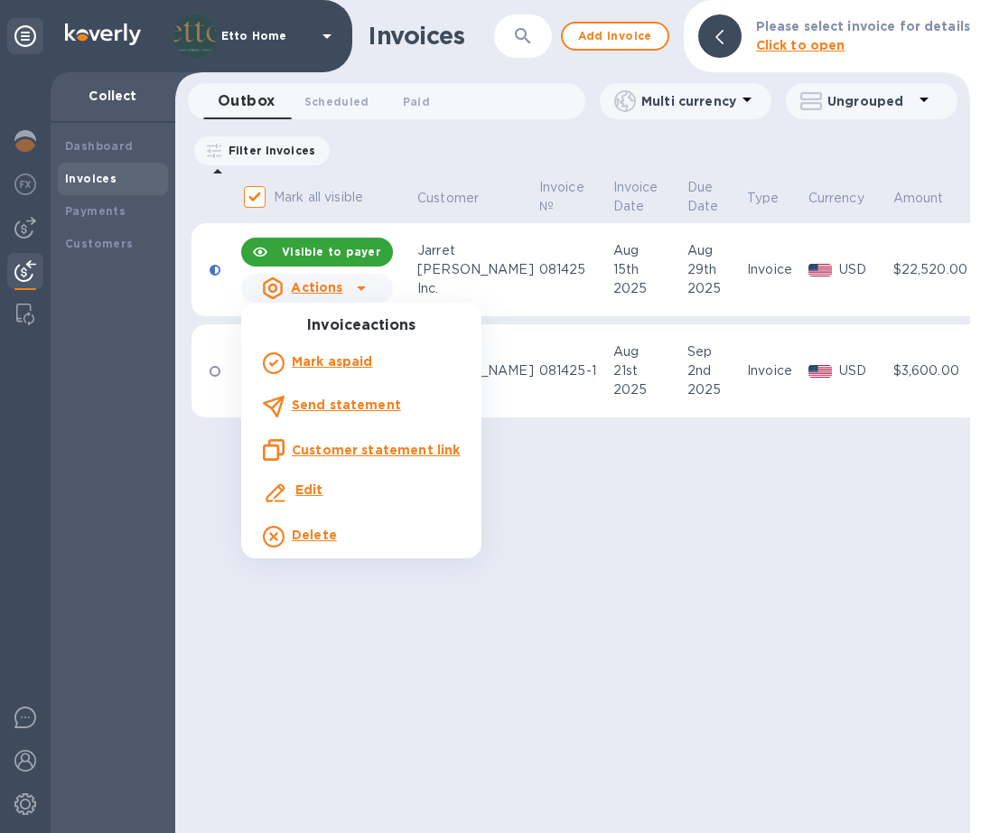
click at [308, 498] on p "Edit" at bounding box center [309, 489] width 28 height 19
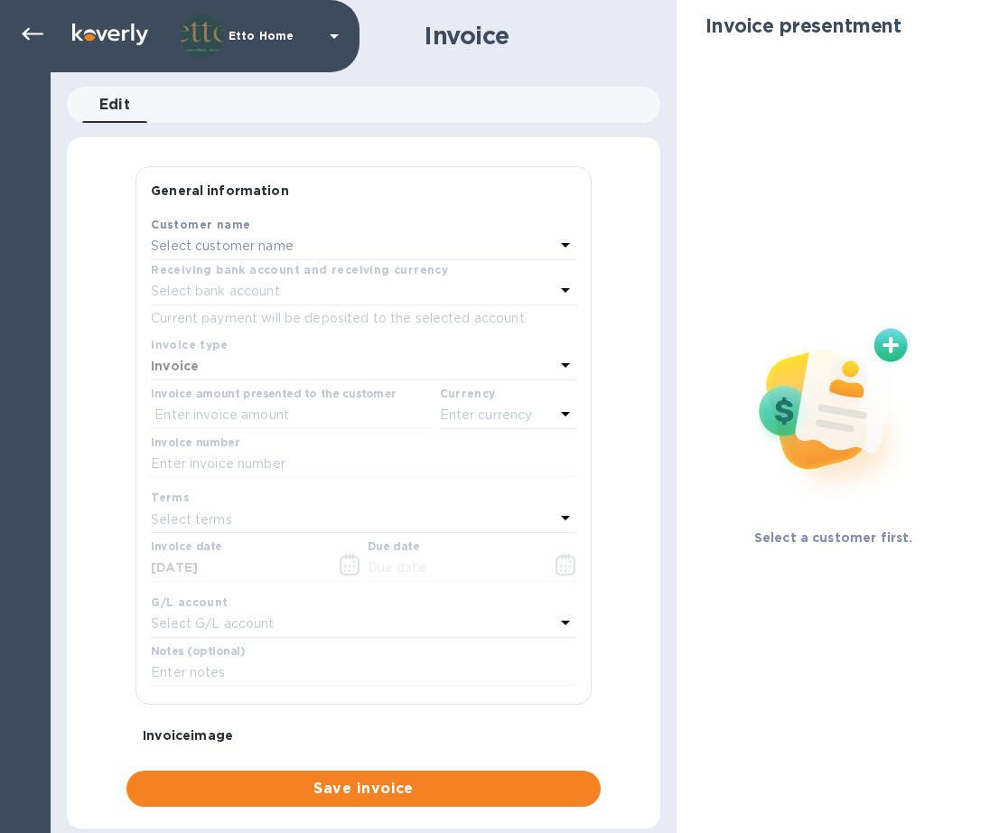
type input "[DATE]"
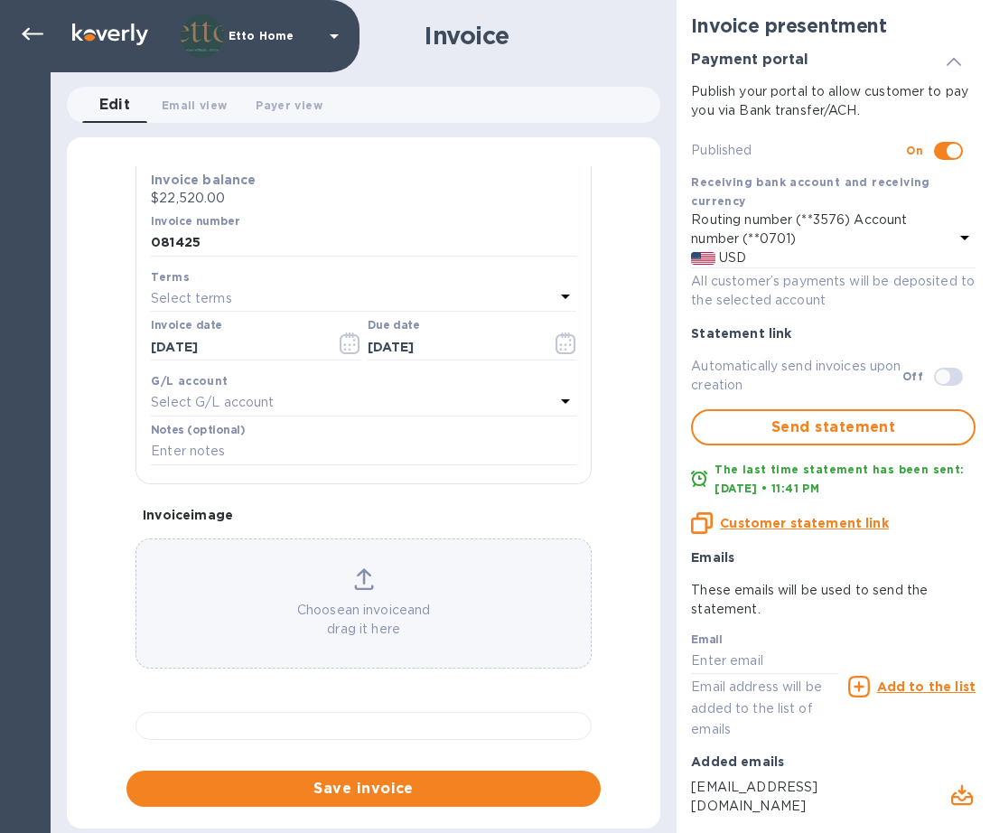
scroll to position [610, 0]
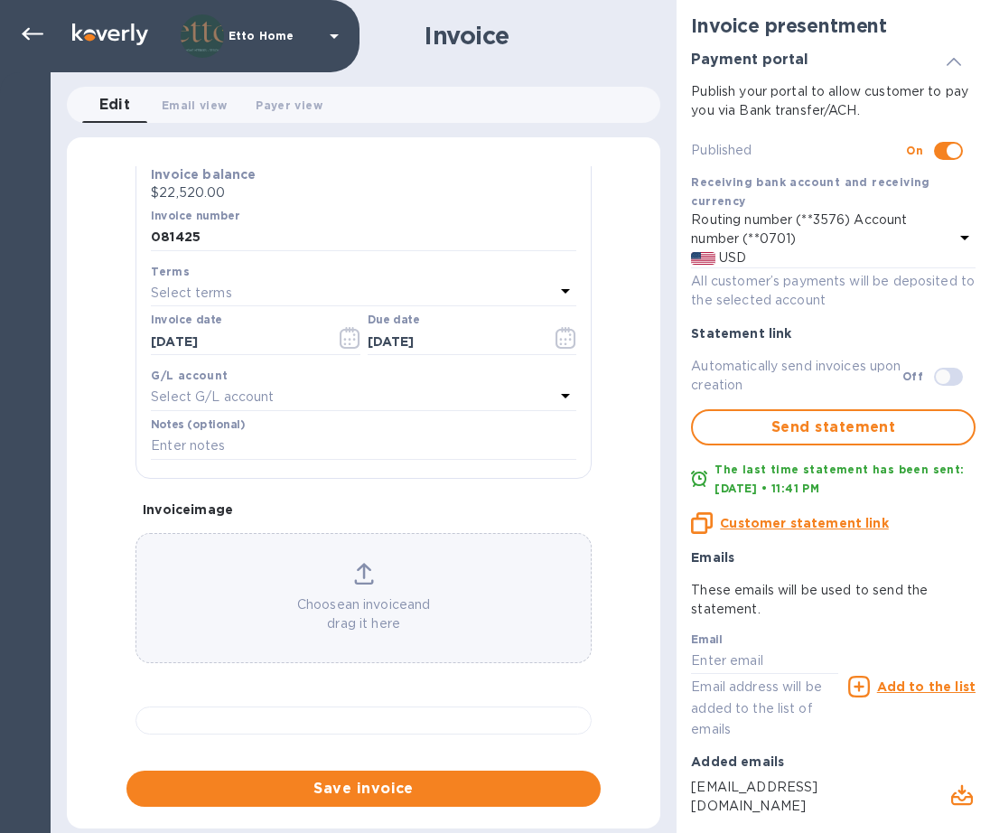
click at [643, 506] on div "General information Save Customer name [PERSON_NAME] Inc. Receiving bank accoun…" at bounding box center [363, 486] width 593 height 640
click at [622, 693] on div "General information Save Customer name [PERSON_NAME] Inc. Receiving bank accoun…" at bounding box center [363, 486] width 593 height 640
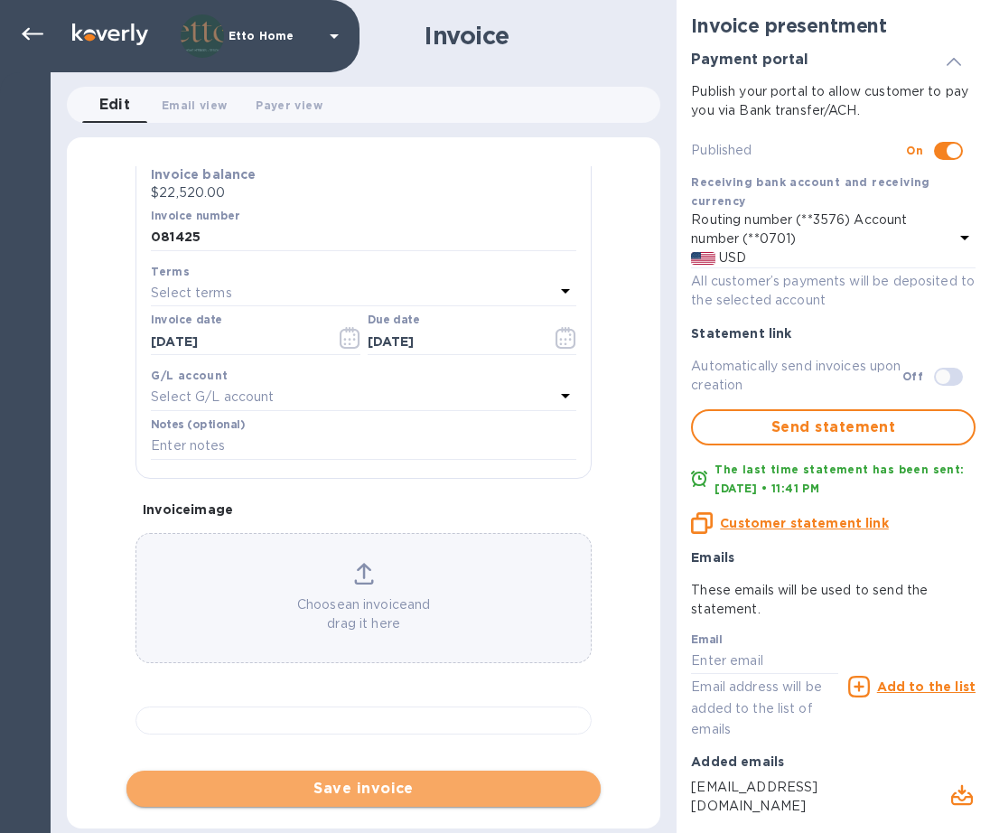
click at [437, 794] on span "Save invoice" at bounding box center [363, 788] width 445 height 22
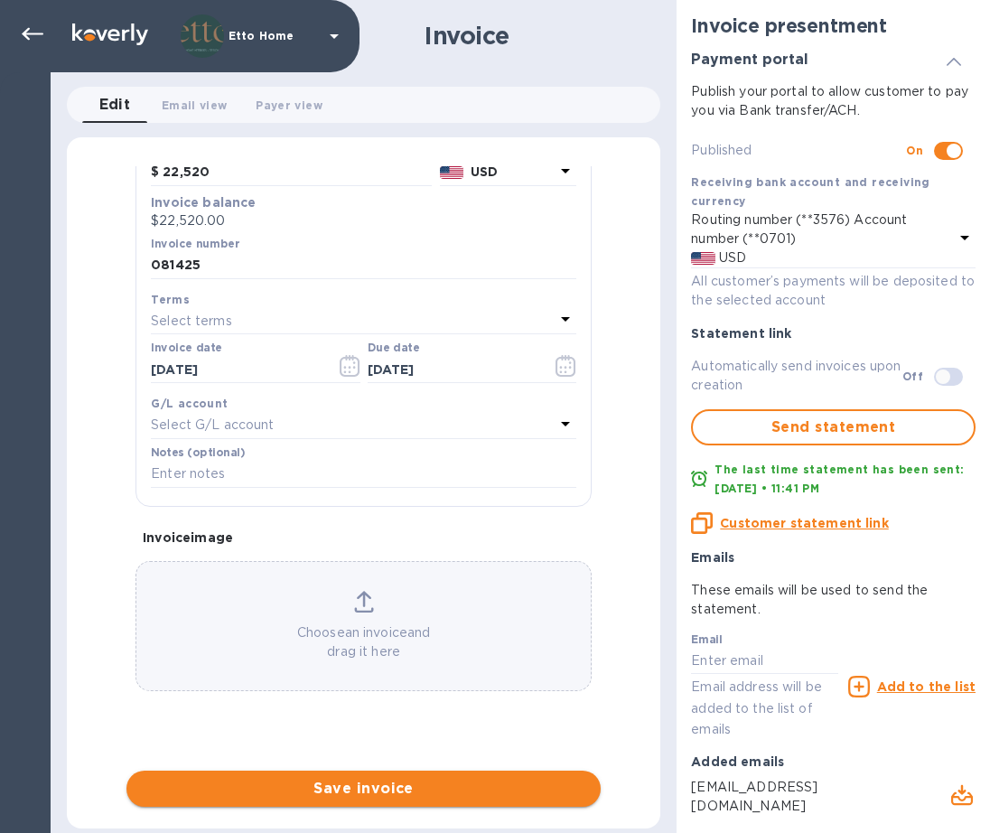
scroll to position [267, 0]
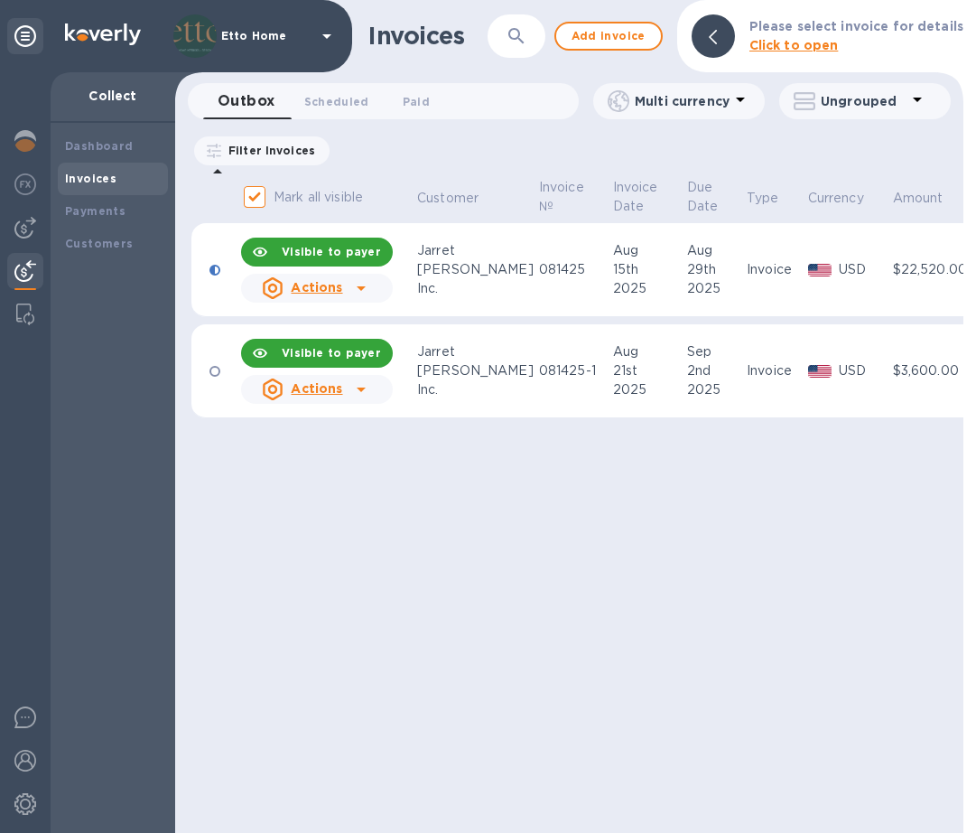
click at [366, 396] on icon at bounding box center [361, 389] width 22 height 22
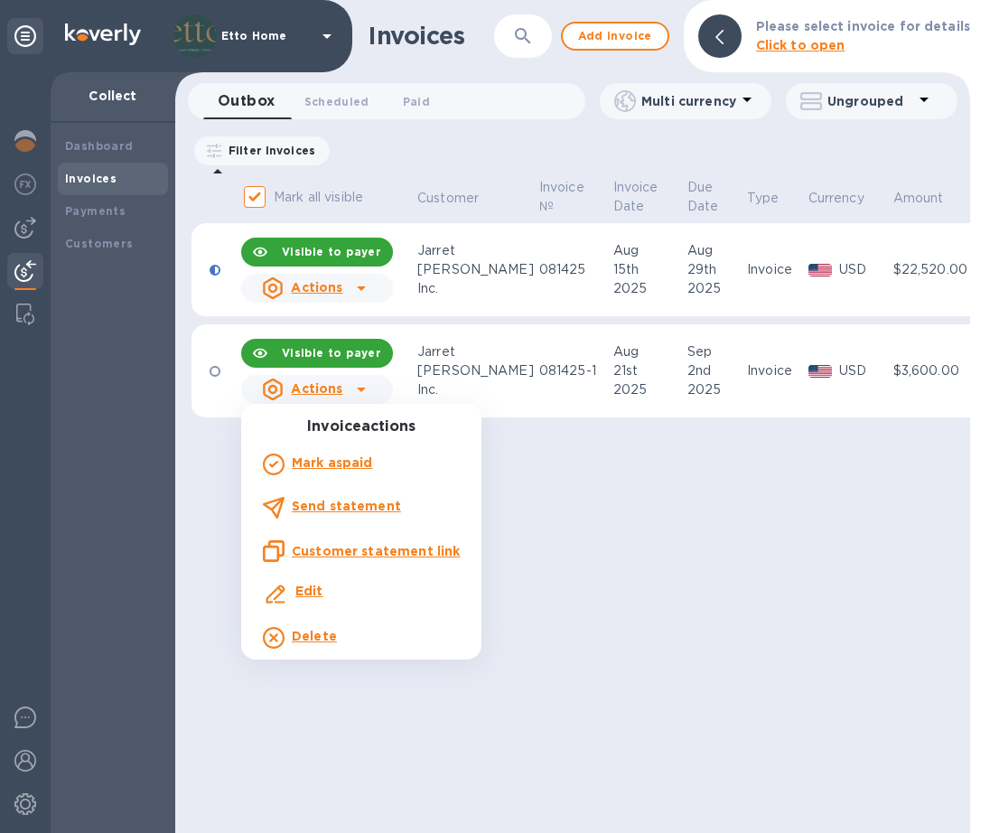
click at [306, 588] on b "Edit" at bounding box center [309, 590] width 28 height 14
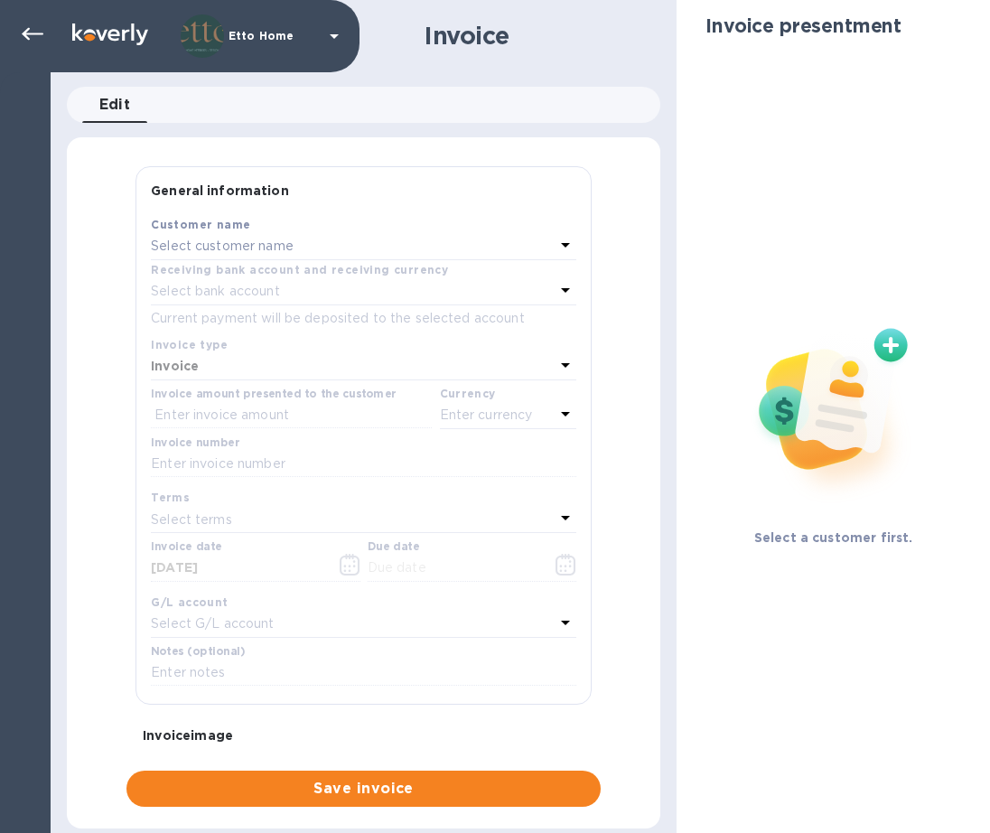
type input "[DATE]"
type input "Installation deposit invoice"
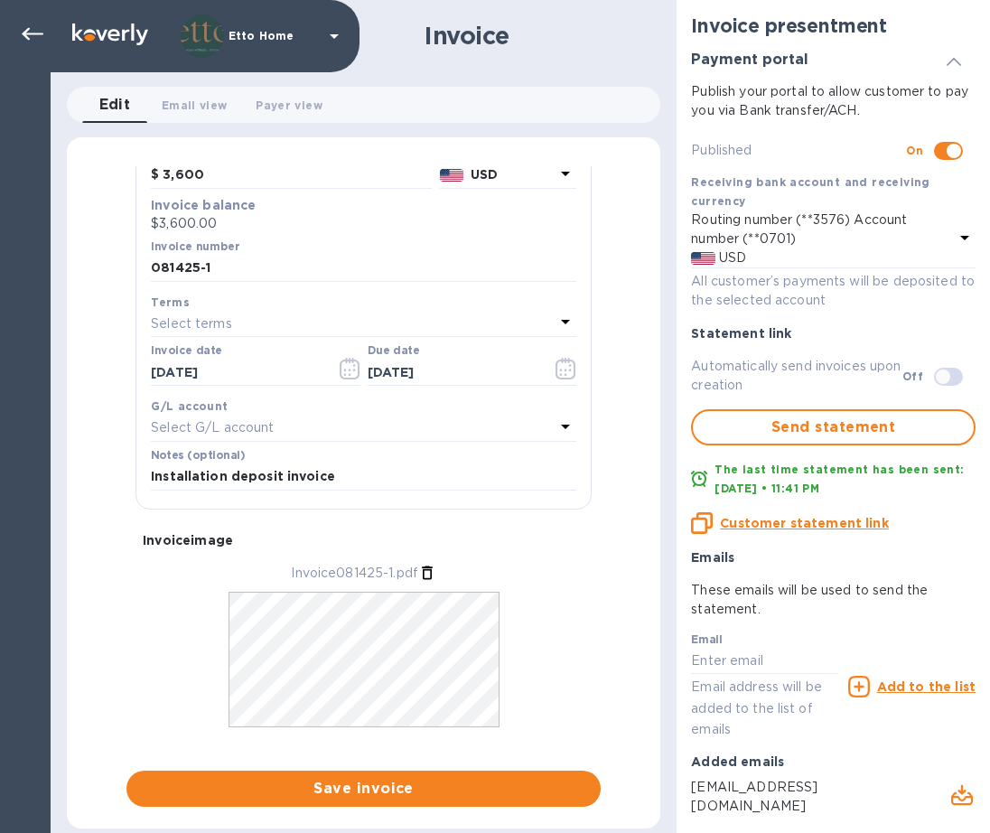
scroll to position [271, 0]
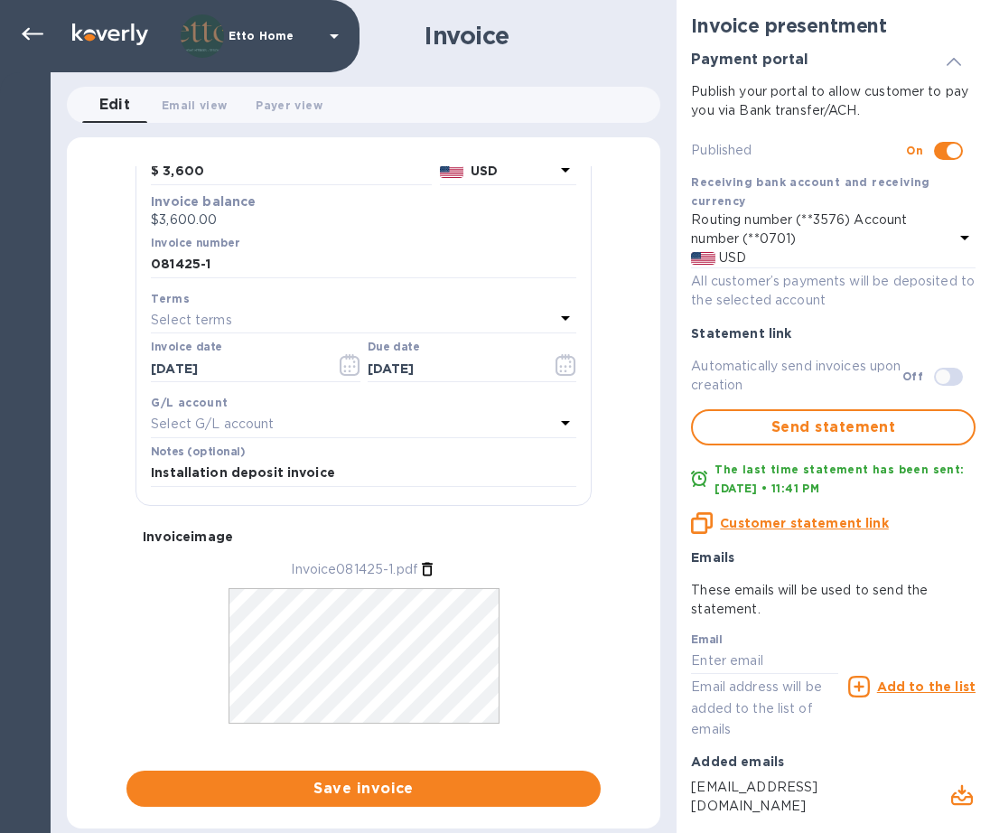
click at [530, 611] on div "Invoice081425-1.pdf" at bounding box center [363, 660] width 456 height 200
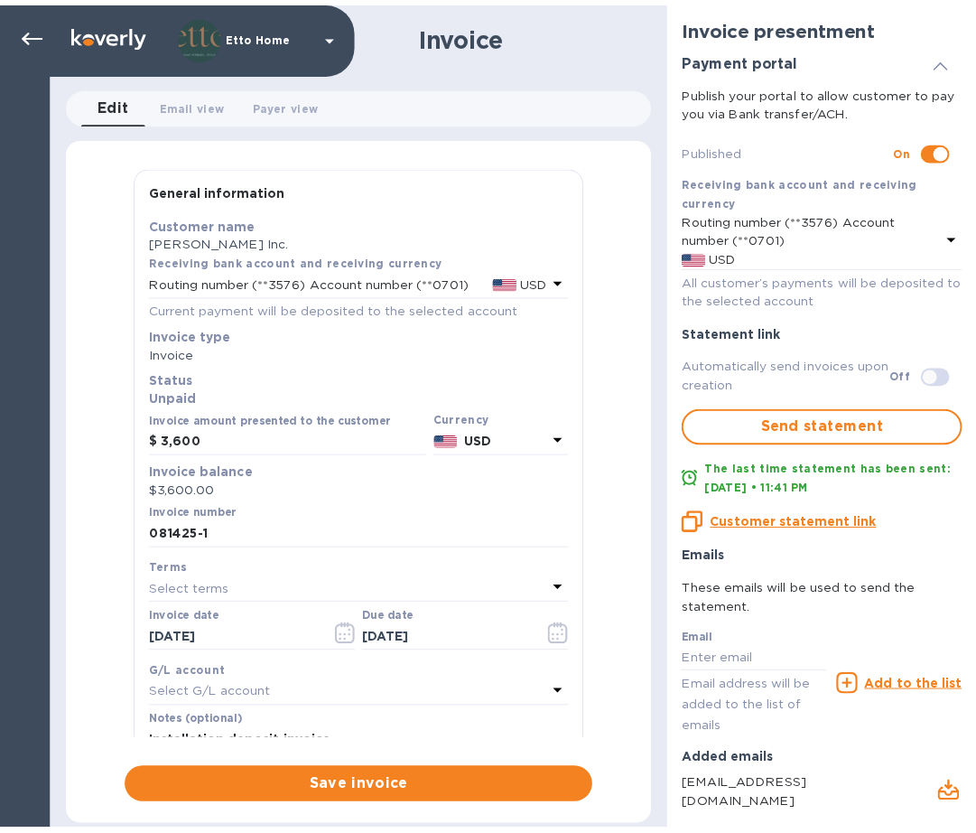
scroll to position [298, 0]
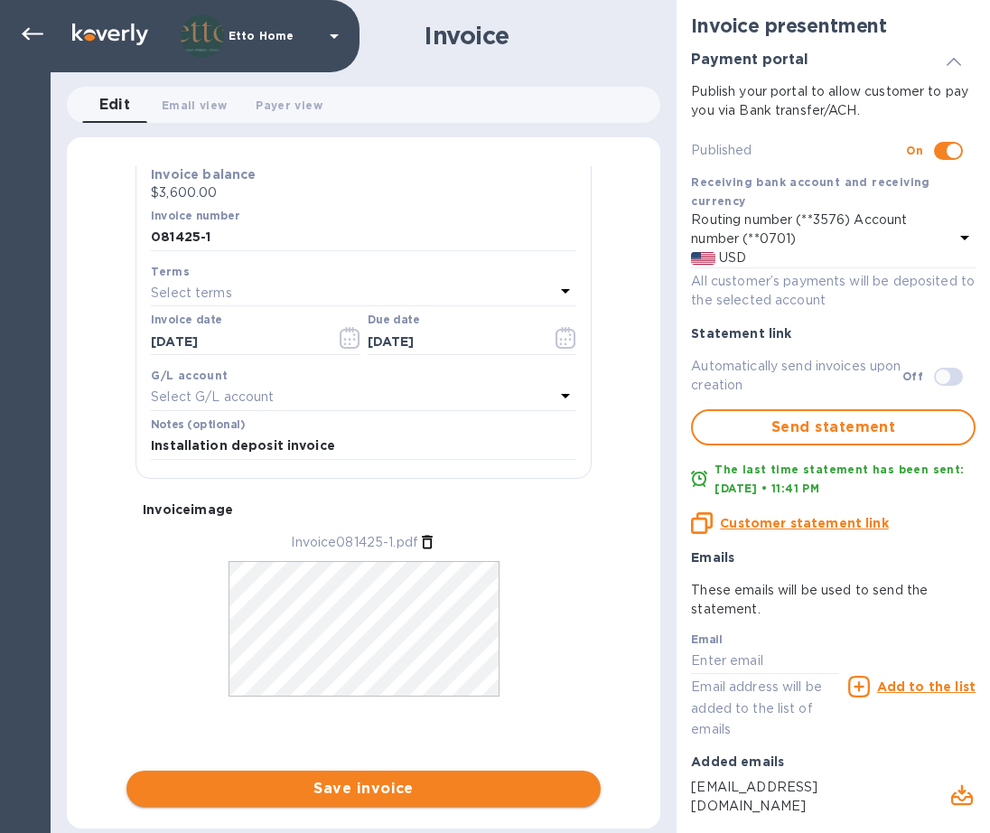
click at [386, 796] on span "Save invoice" at bounding box center [363, 788] width 445 height 22
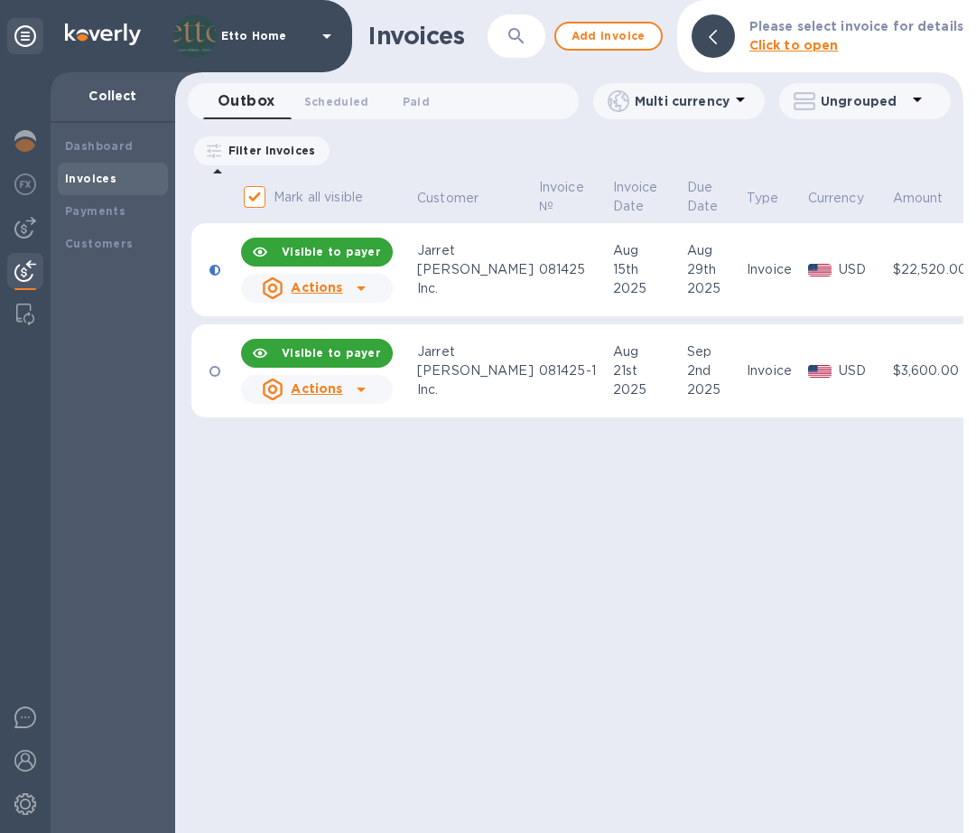
click at [219, 369] on div at bounding box center [214, 371] width 11 height 11
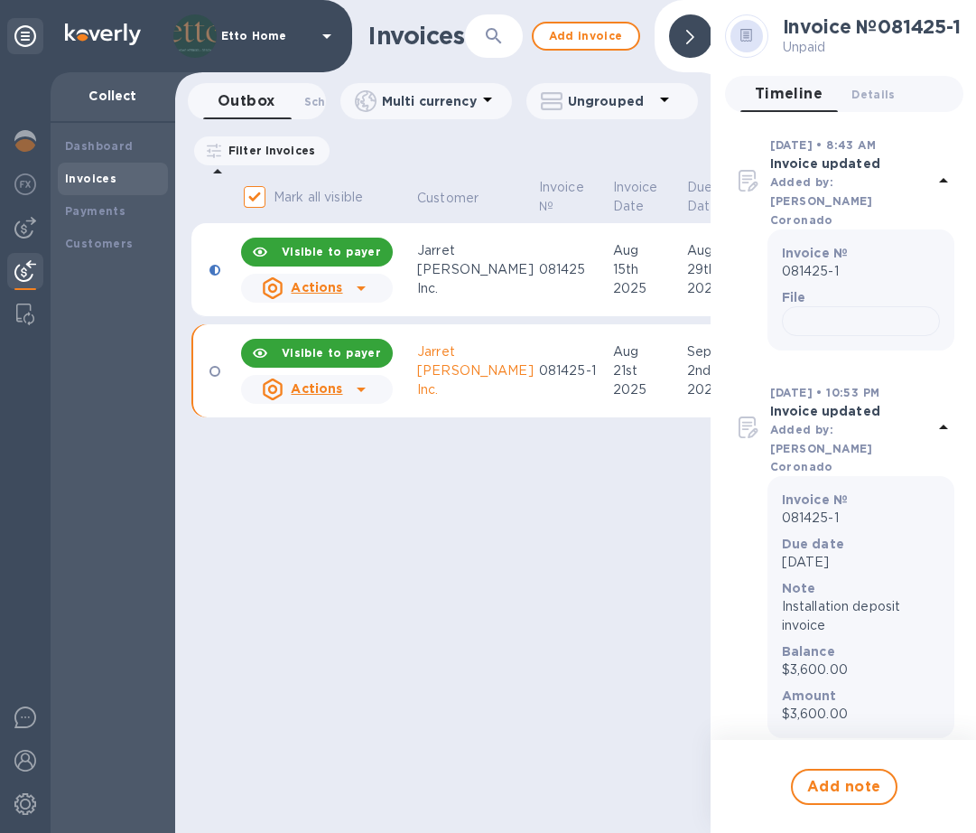
click at [211, 293] on td at bounding box center [214, 270] width 47 height 94
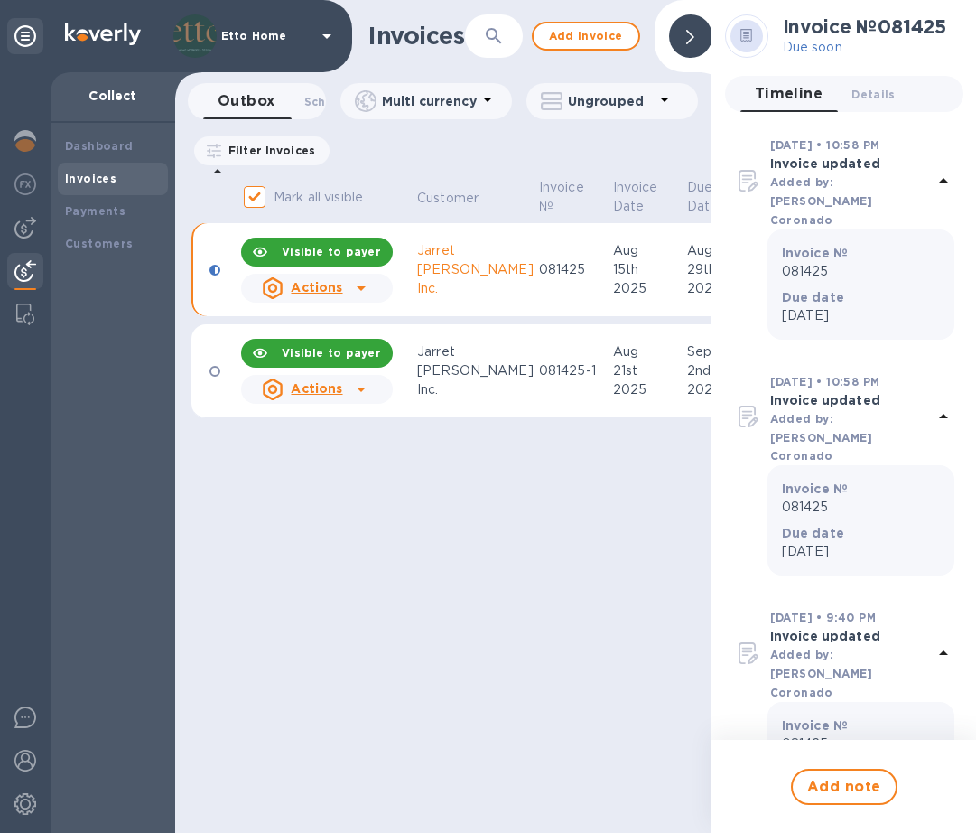
click at [217, 387] on td at bounding box center [214, 371] width 47 height 94
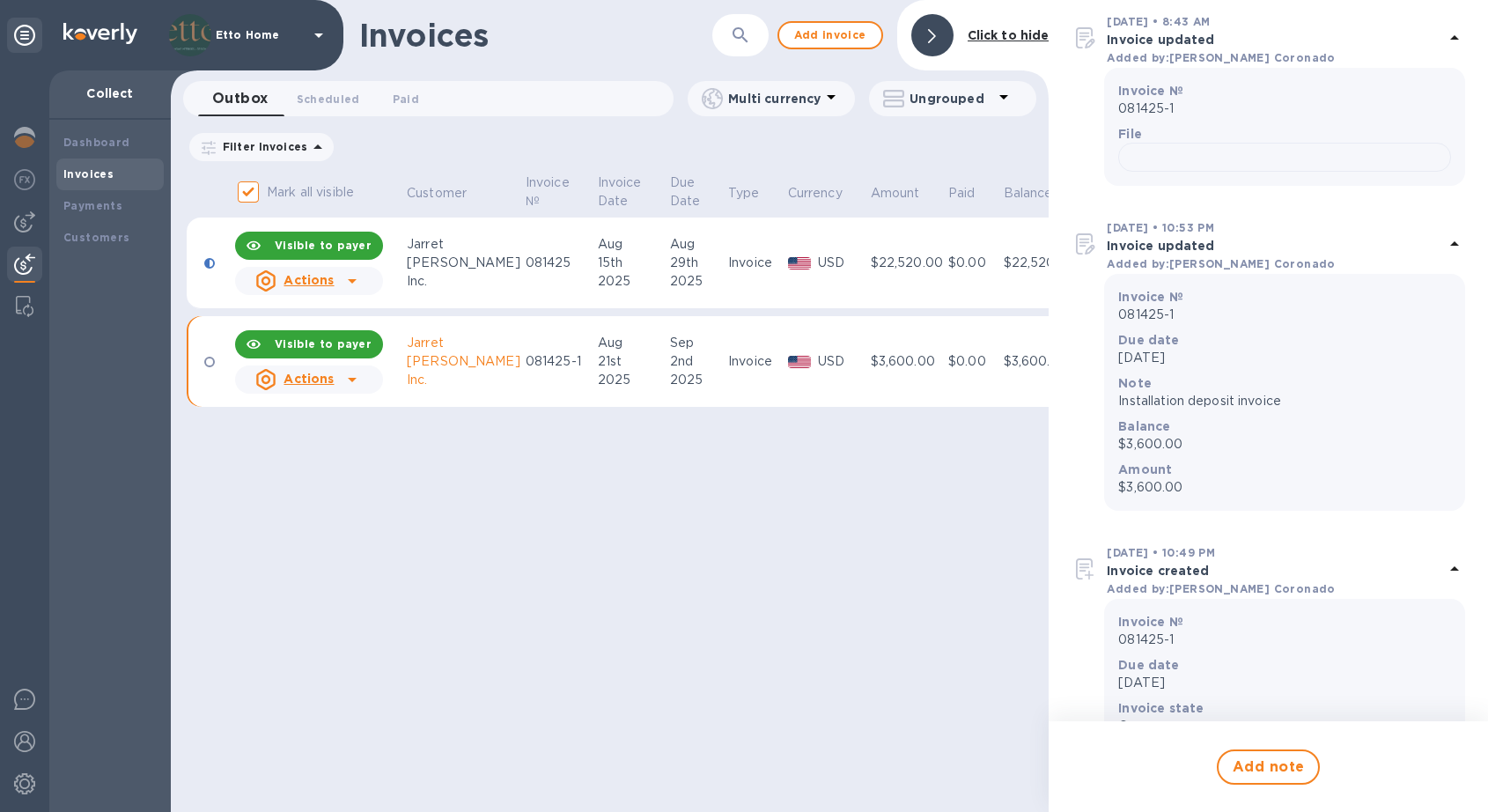
click at [453, 545] on div "Invoices ​ Add invoice Click to hide Outbox 0 Scheduled 0 Paid 0 Multi currency…" at bounding box center [609, 406] width 878 height 812
click at [83, 202] on b "Payments" at bounding box center [93, 206] width 59 height 14
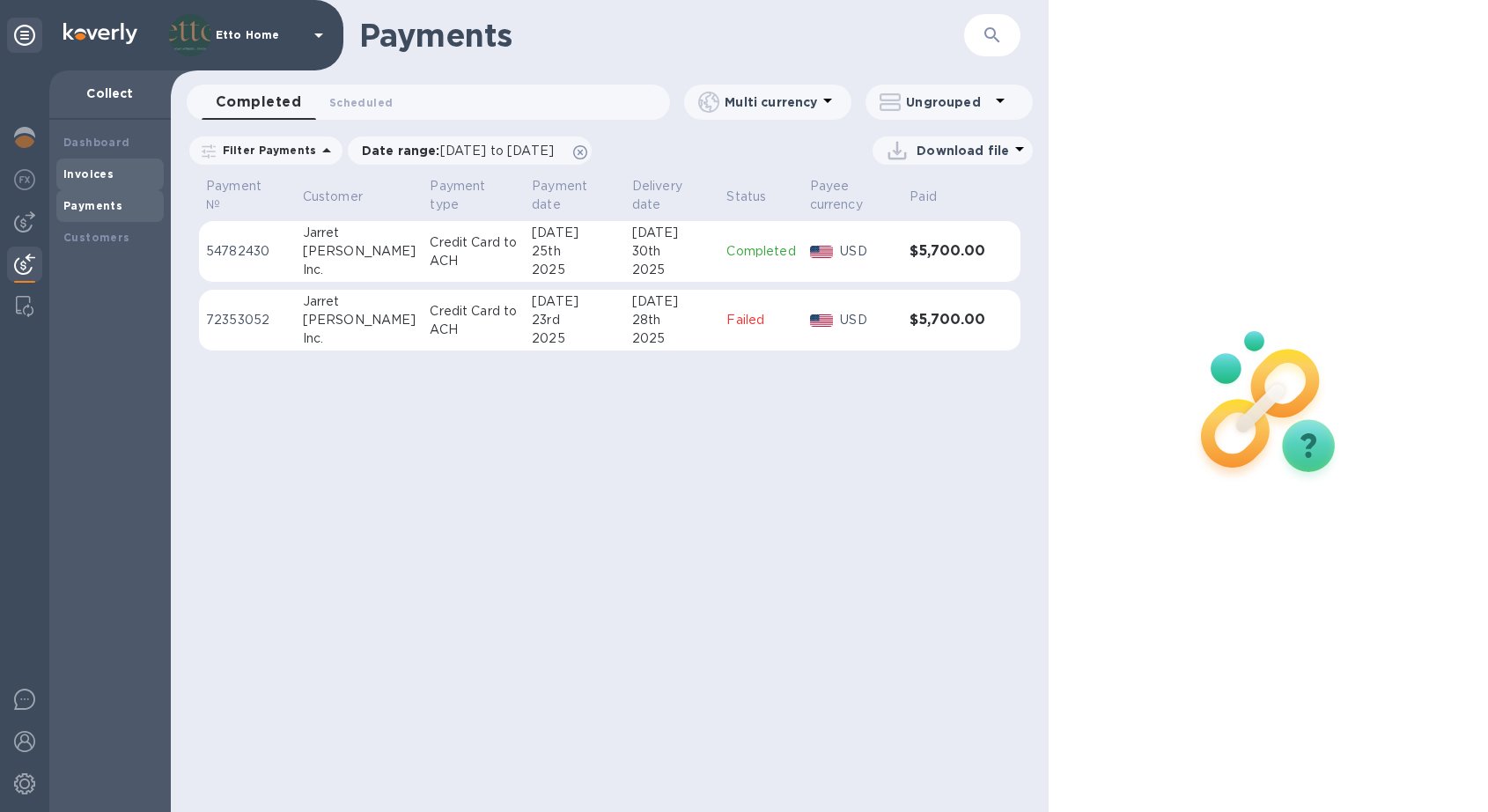
click at [113, 168] on div "Invoices" at bounding box center [110, 174] width 94 height 18
